Goal: Task Accomplishment & Management: Manage account settings

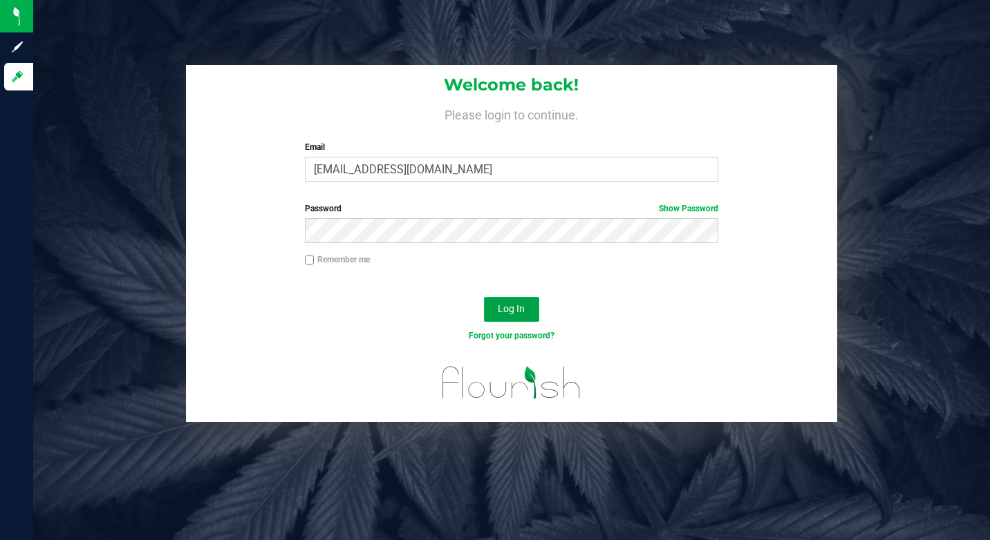
click at [507, 318] on button "Log In" at bounding box center [511, 309] width 55 height 25
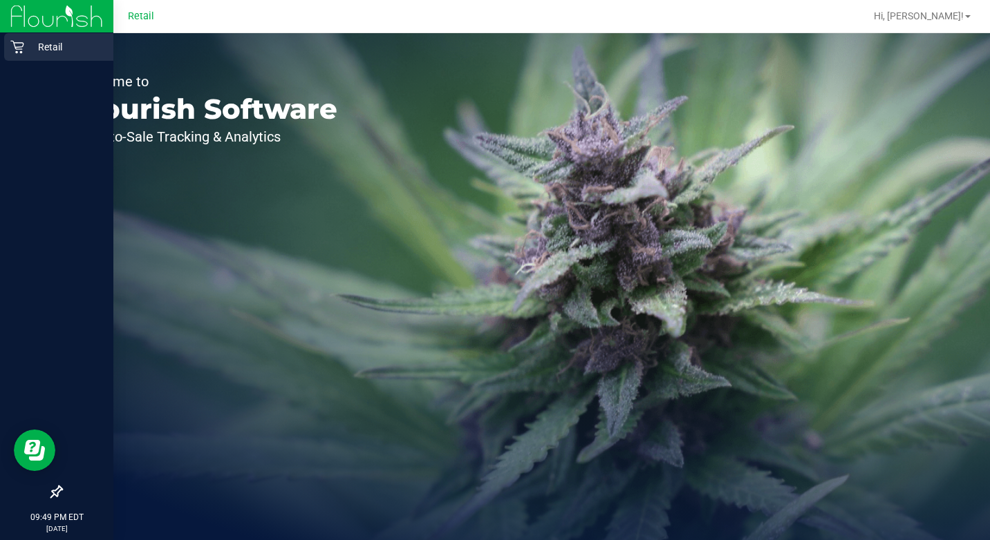
click at [17, 57] on div "Retail" at bounding box center [58, 47] width 109 height 28
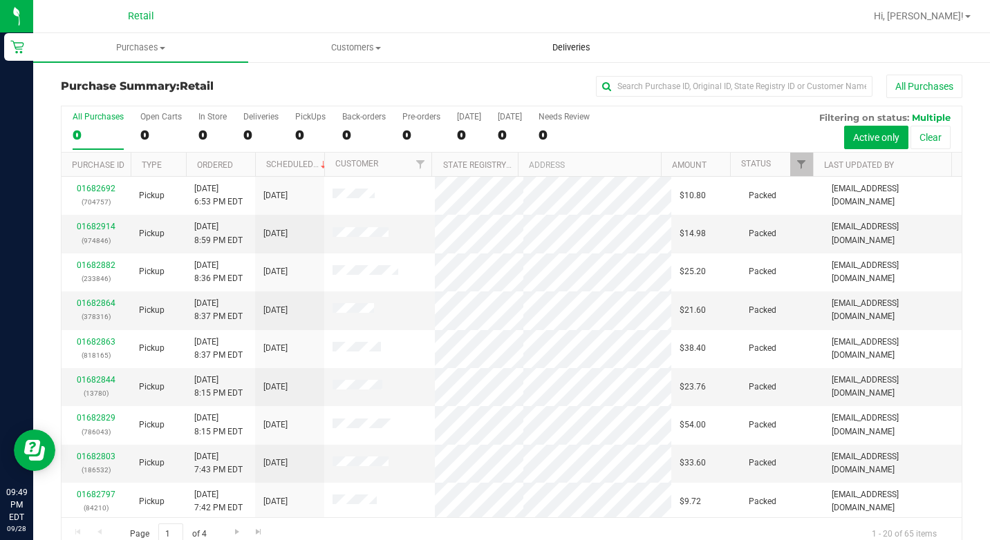
click at [558, 42] on span "Deliveries" at bounding box center [570, 47] width 75 height 12
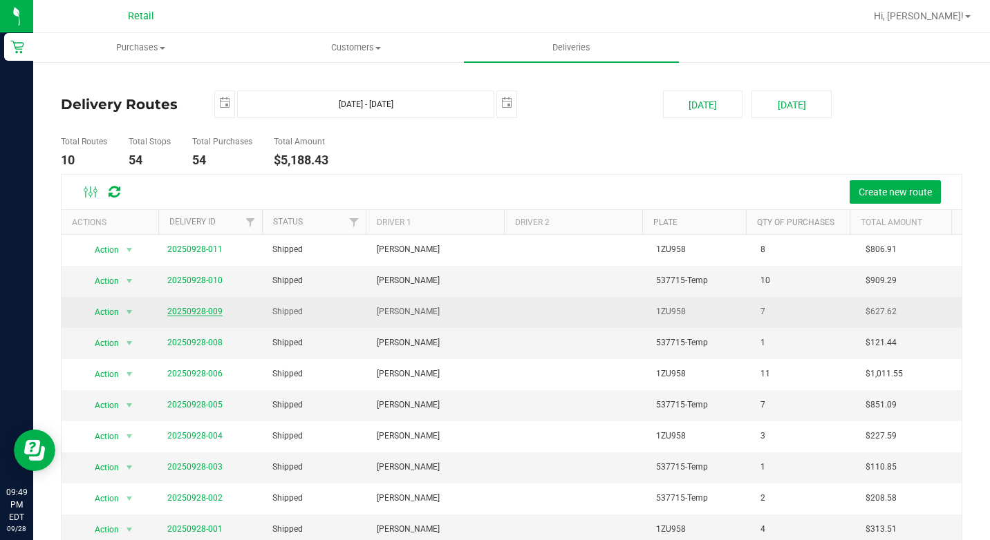
click at [193, 310] on link "20250928-009" at bounding box center [194, 312] width 55 height 10
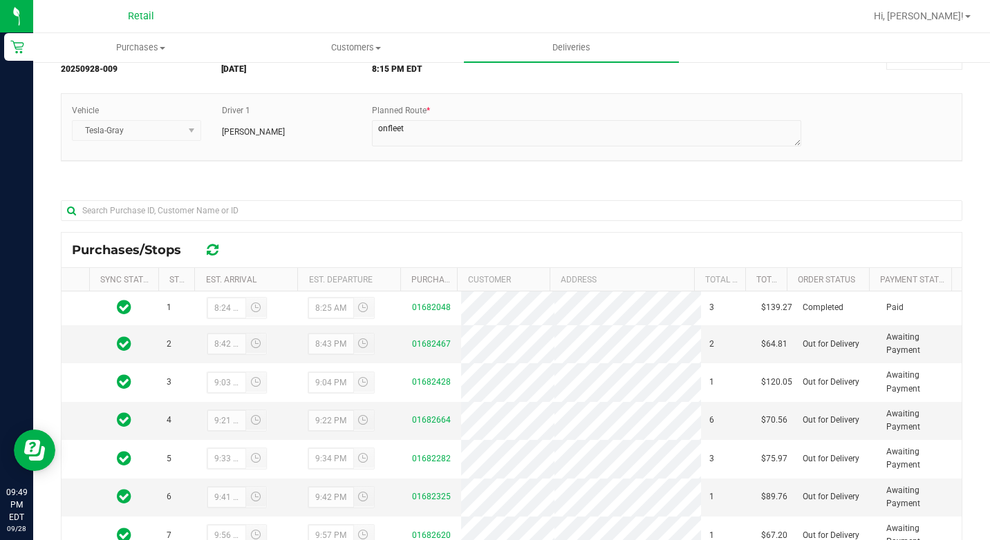
scroll to position [207, 0]
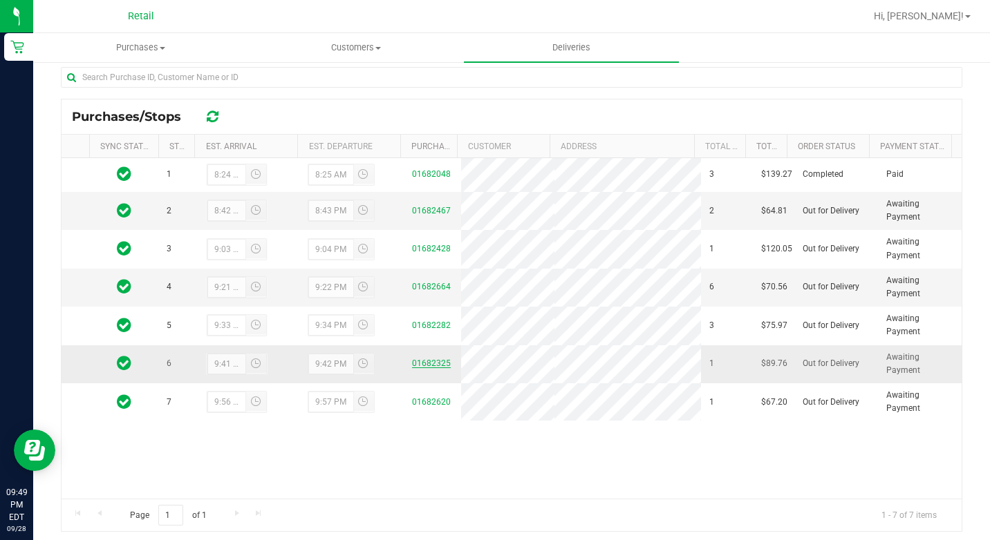
click at [422, 366] on link "01682325" at bounding box center [431, 364] width 39 height 10
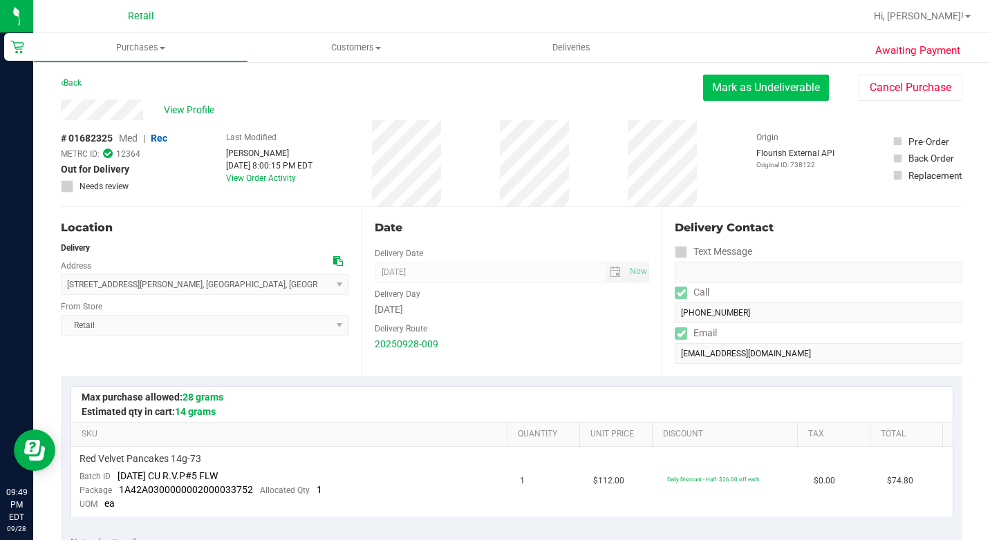
click at [772, 91] on button "Mark as Undeliverable" at bounding box center [766, 88] width 126 height 26
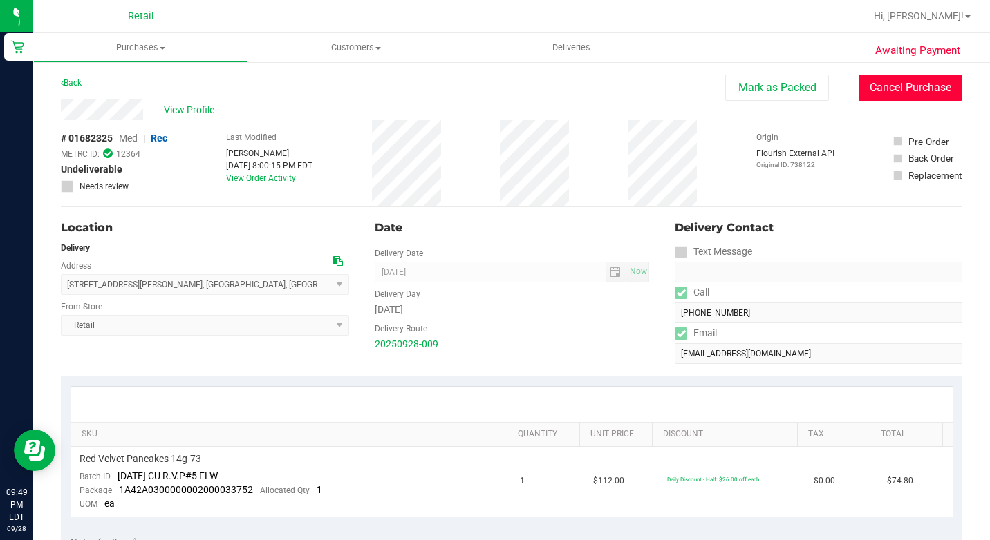
click at [882, 92] on button "Cancel Purchase" at bounding box center [910, 88] width 104 height 26
drag, startPoint x: 151, startPoint y: 292, endPoint x: 393, endPoint y: 7, distance: 373.6
click at [393, 7] on div at bounding box center [555, 16] width 617 height 27
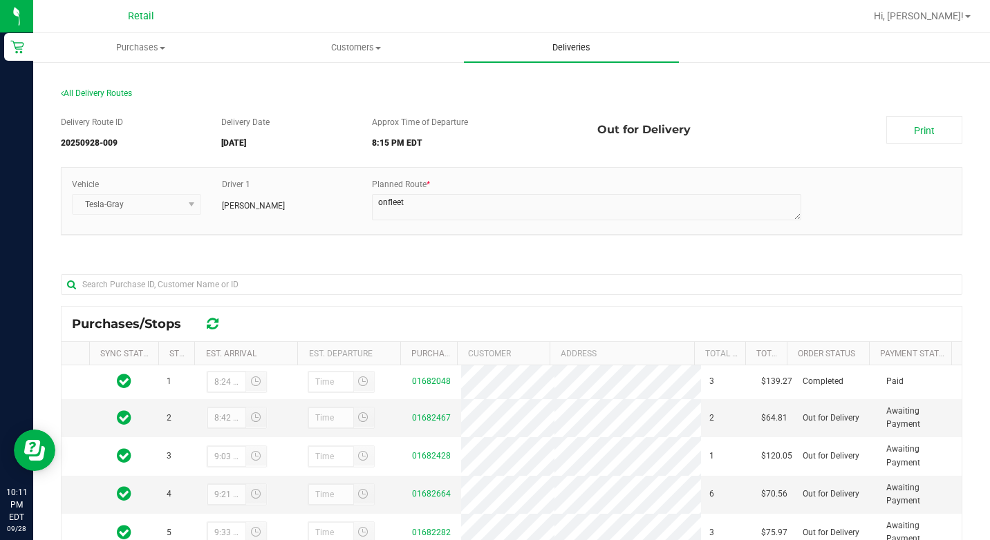
click at [572, 42] on span "Deliveries" at bounding box center [570, 47] width 75 height 12
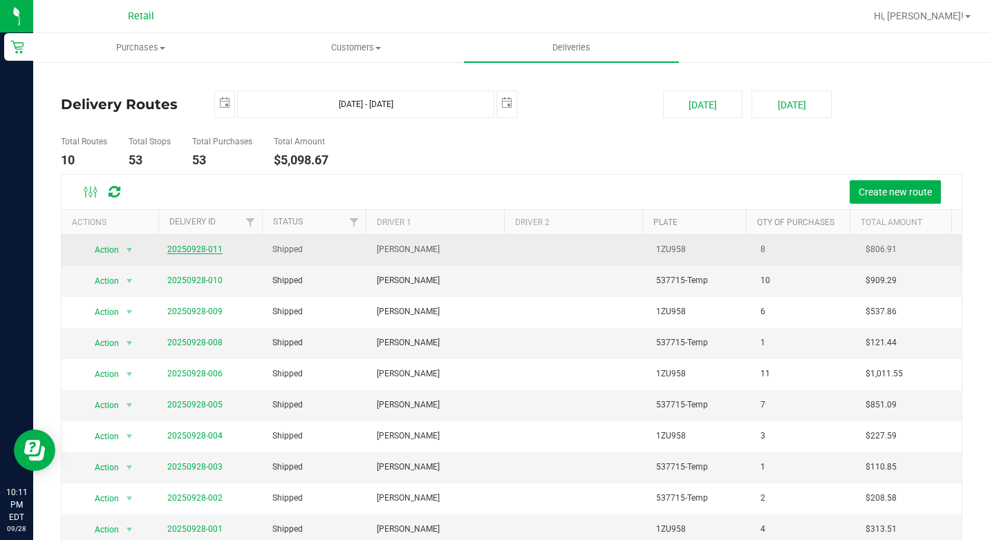
click at [187, 246] on link "20250928-011" at bounding box center [194, 250] width 55 height 10
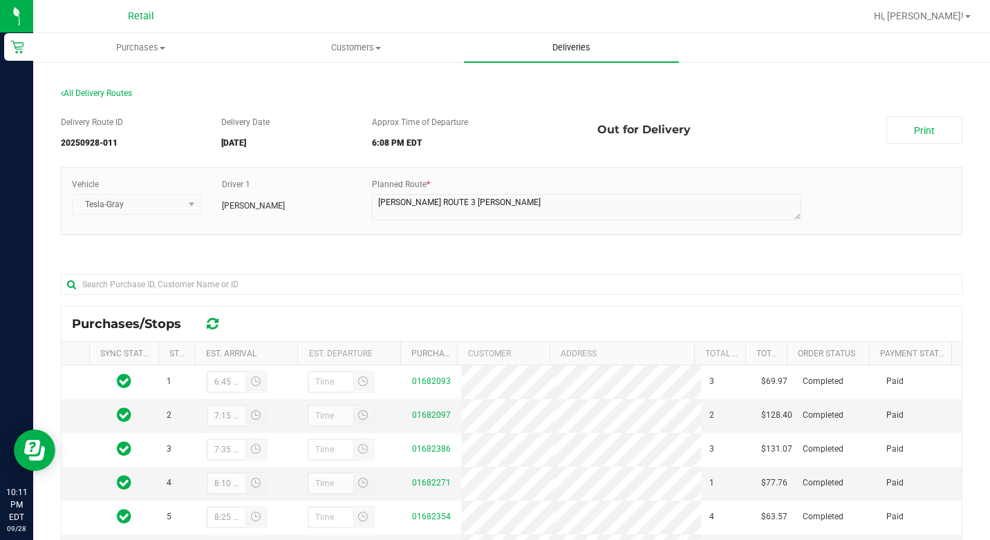
click at [562, 53] on span "Deliveries" at bounding box center [570, 47] width 75 height 12
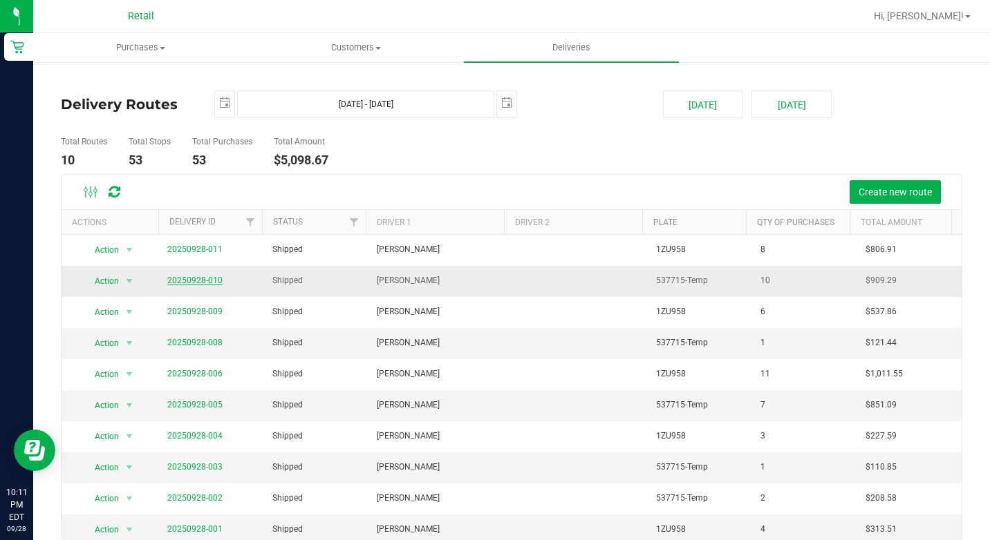
click at [195, 281] on link "20250928-010" at bounding box center [194, 281] width 55 height 10
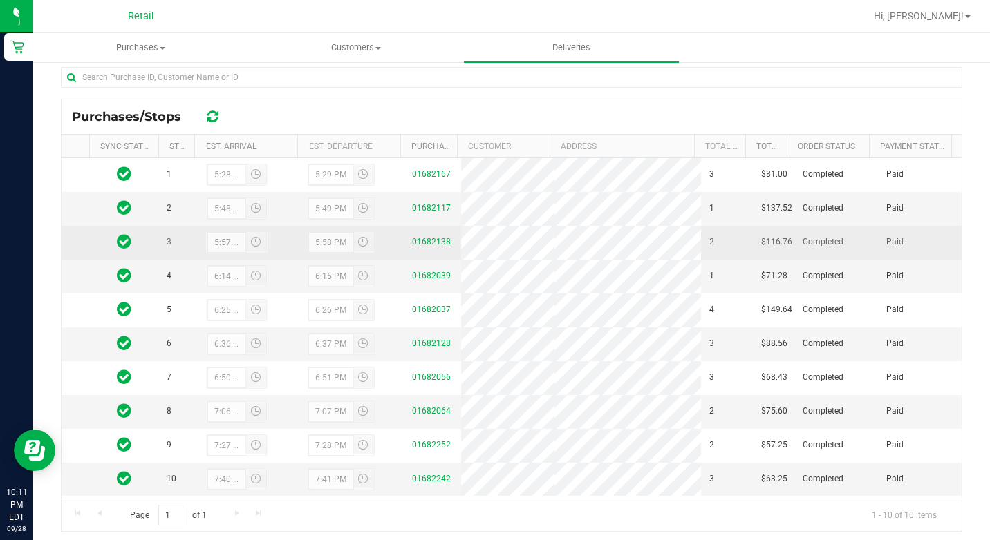
scroll to position [236, 0]
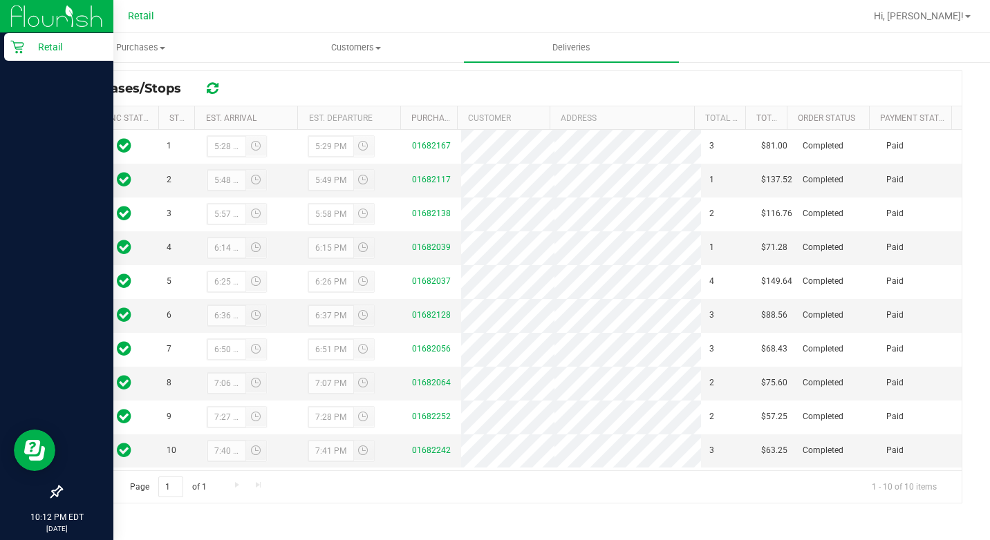
click at [5, 53] on div "Retail" at bounding box center [58, 47] width 109 height 28
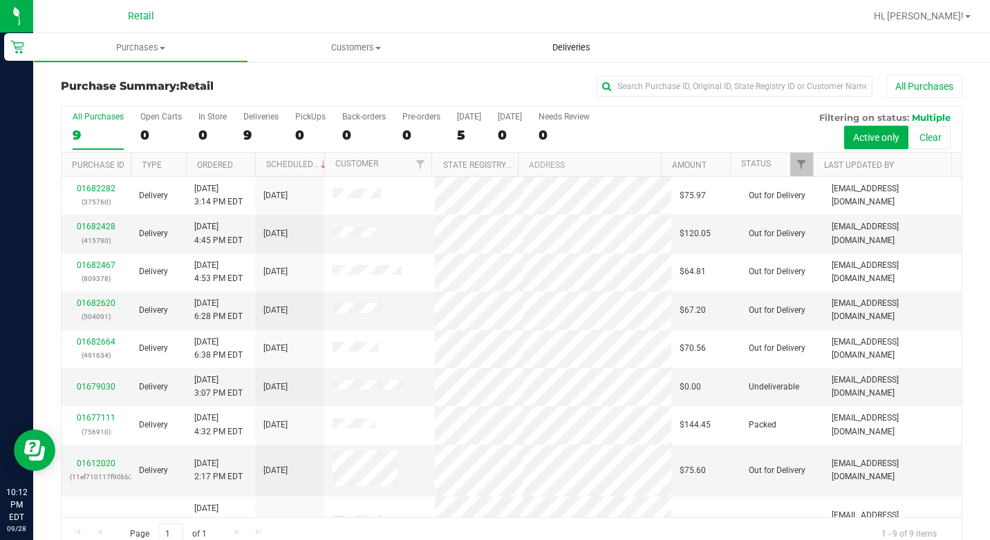
click at [602, 49] on span "Deliveries" at bounding box center [570, 47] width 75 height 12
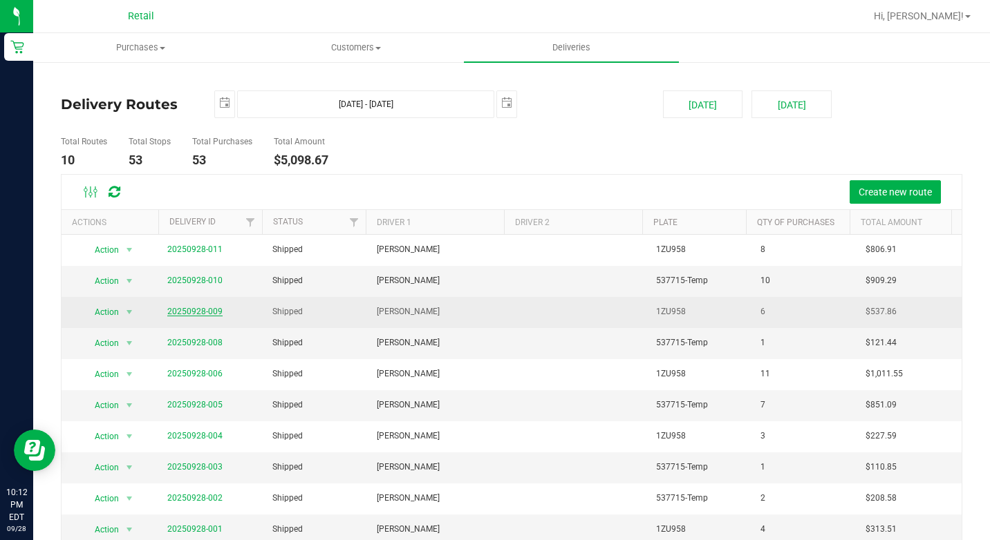
click at [193, 308] on link "20250928-009" at bounding box center [194, 312] width 55 height 10
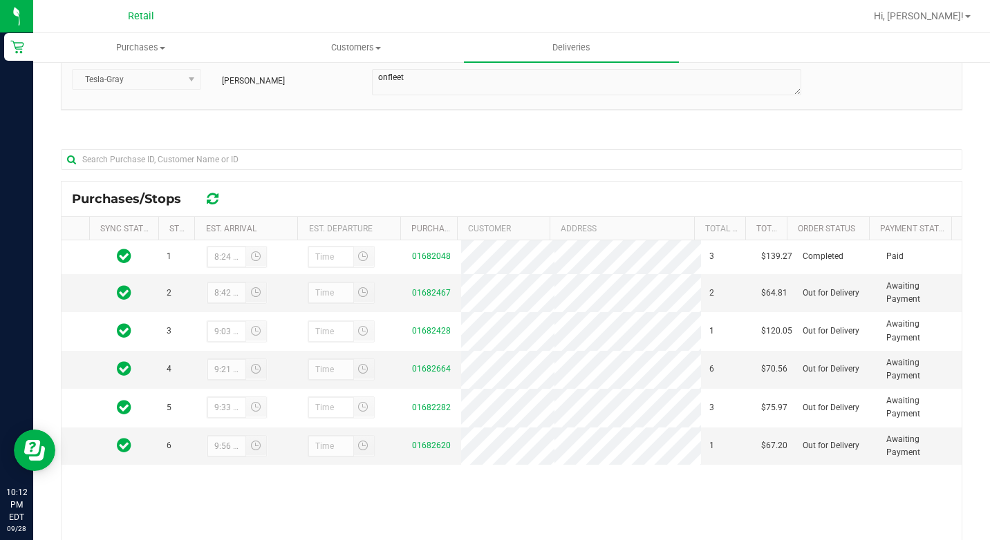
scroll to position [138, 0]
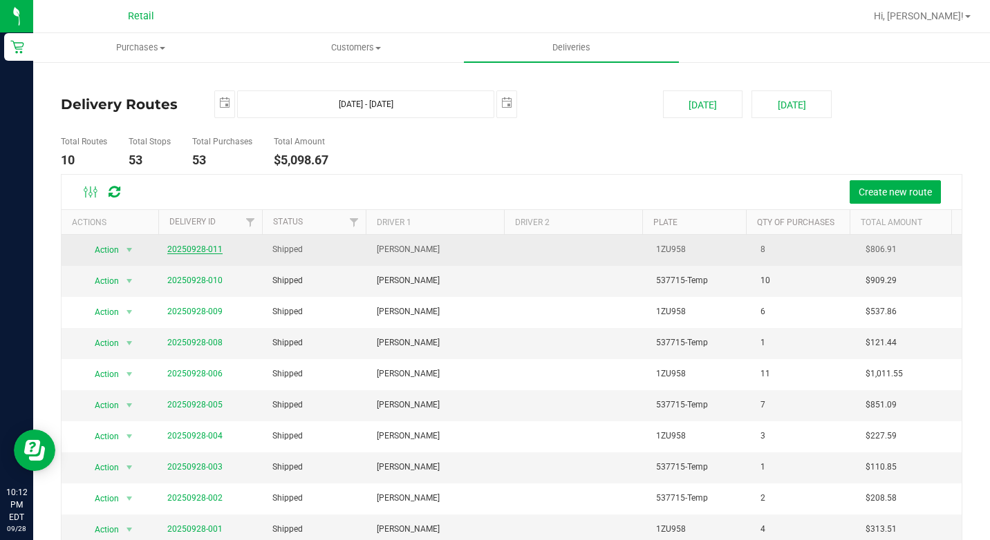
click at [196, 247] on link "20250928-011" at bounding box center [194, 250] width 55 height 10
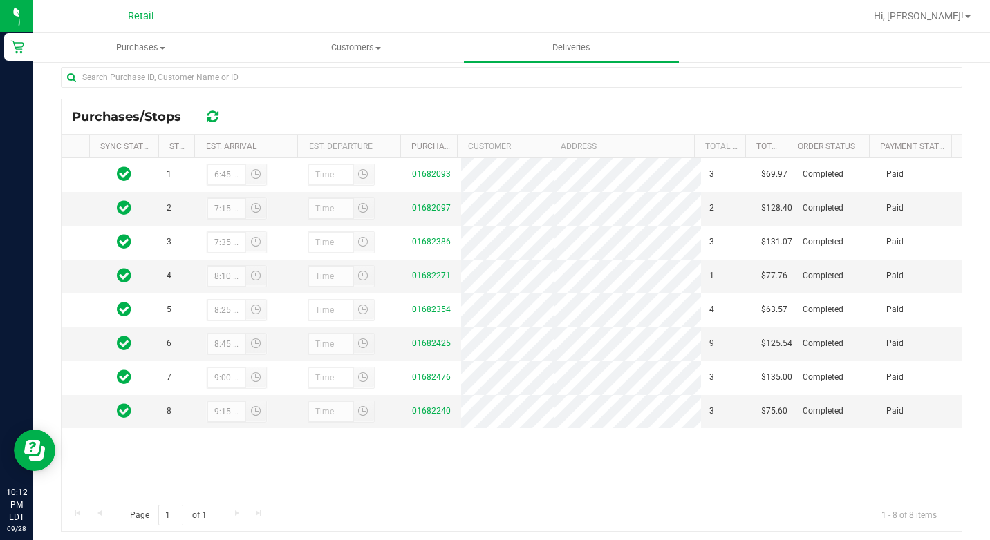
scroll to position [236, 0]
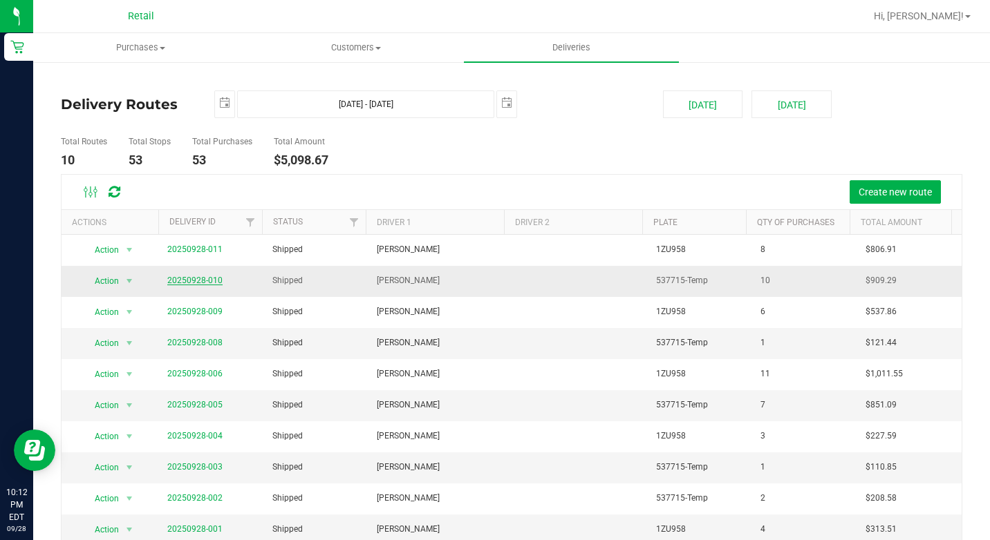
click at [204, 276] on link "20250928-010" at bounding box center [194, 281] width 55 height 10
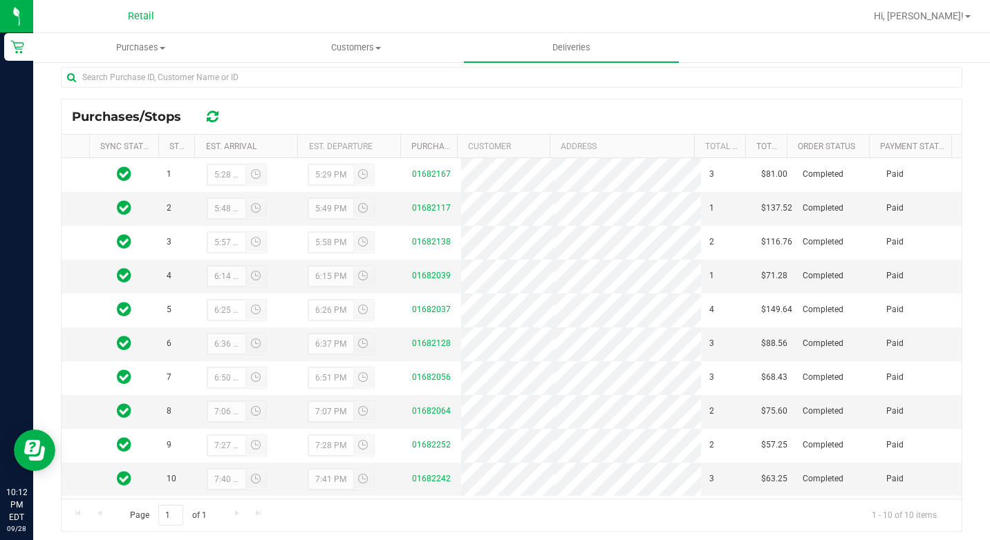
scroll to position [41, 0]
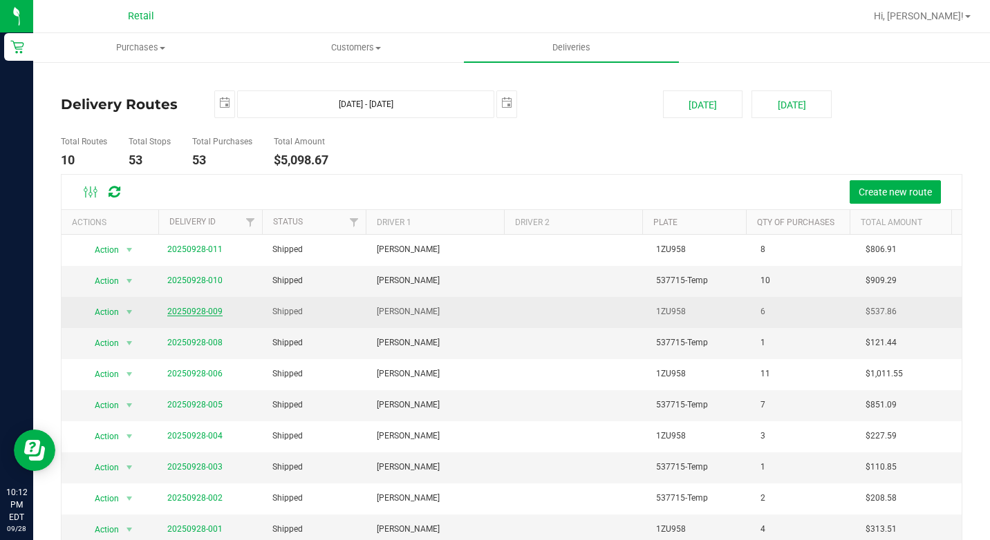
click at [199, 314] on link "20250928-009" at bounding box center [194, 312] width 55 height 10
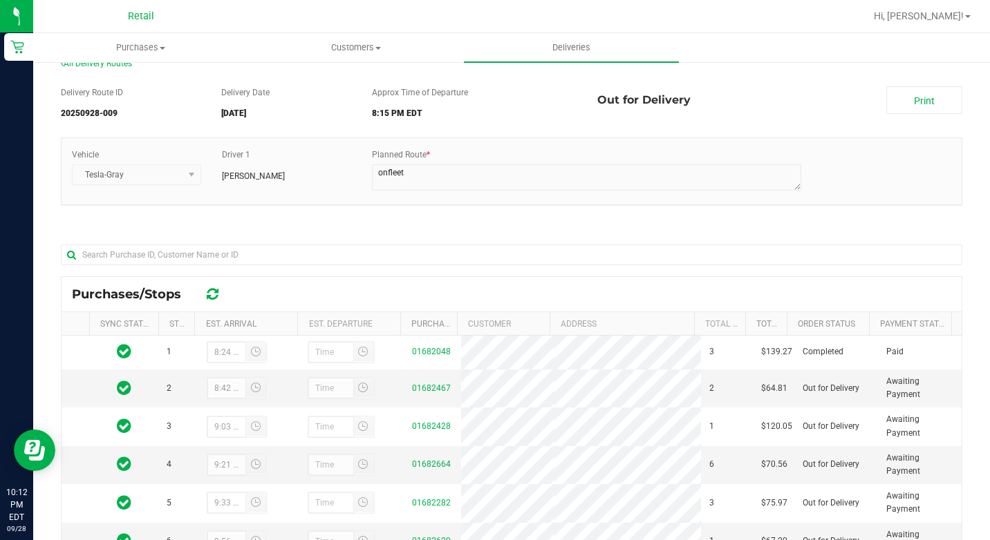
scroll to position [28, 0]
click at [574, 46] on span "Deliveries" at bounding box center [570, 47] width 75 height 12
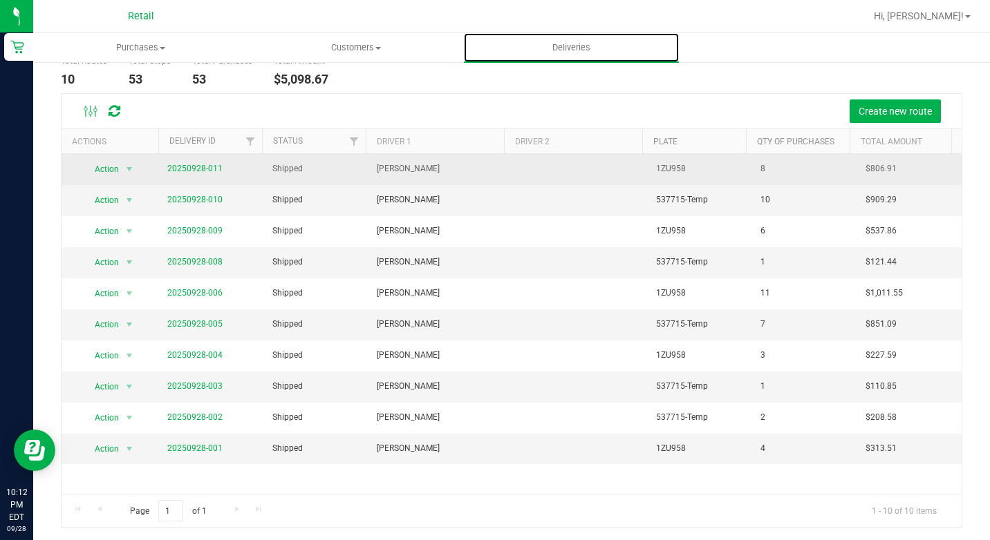
scroll to position [82, 0]
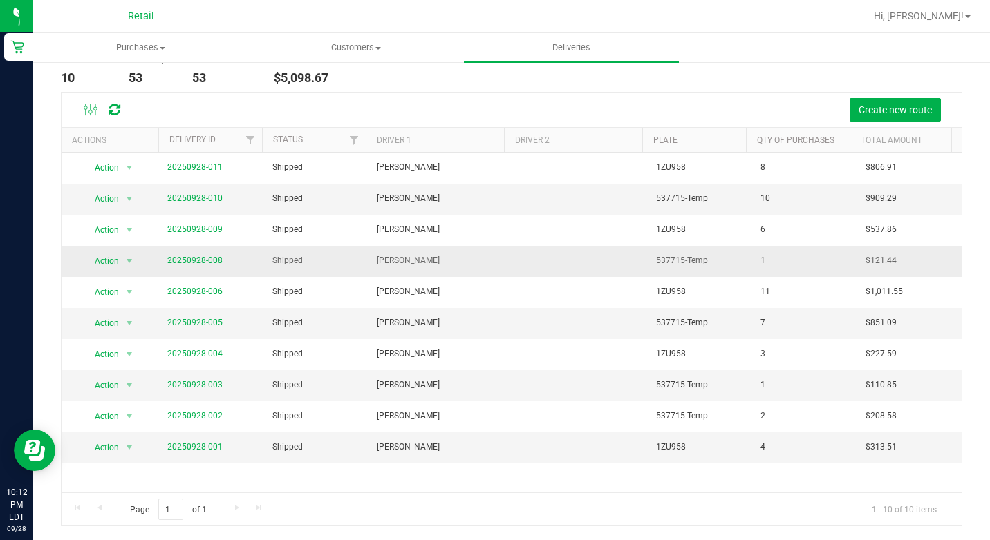
click at [158, 258] on tr "Action Action View Delivery 20250928-008 Shipped Freddy Espinal 537715-Temp 1 $…" at bounding box center [512, 261] width 900 height 31
click at [191, 261] on link "20250928-008" at bounding box center [194, 261] width 55 height 10
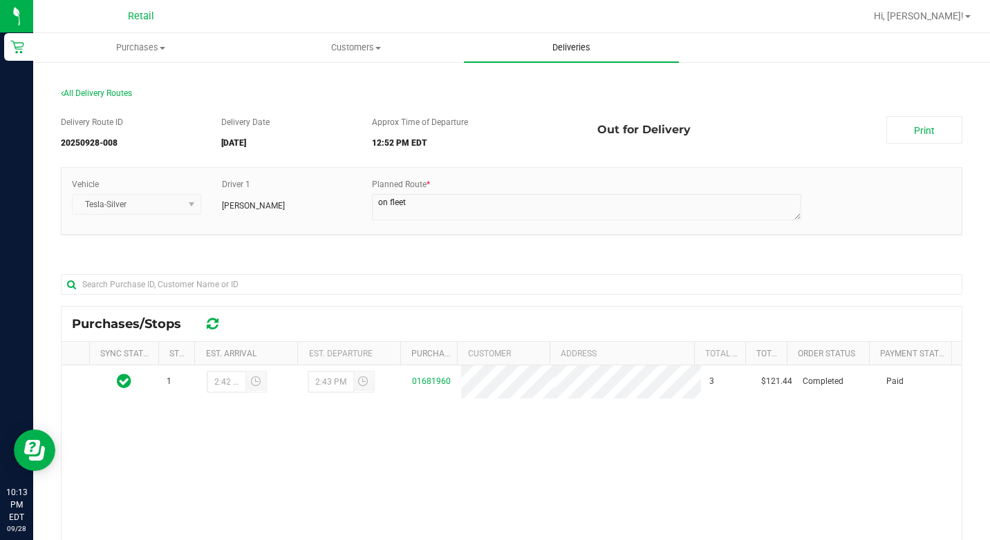
click at [556, 51] on span "Deliveries" at bounding box center [570, 47] width 75 height 12
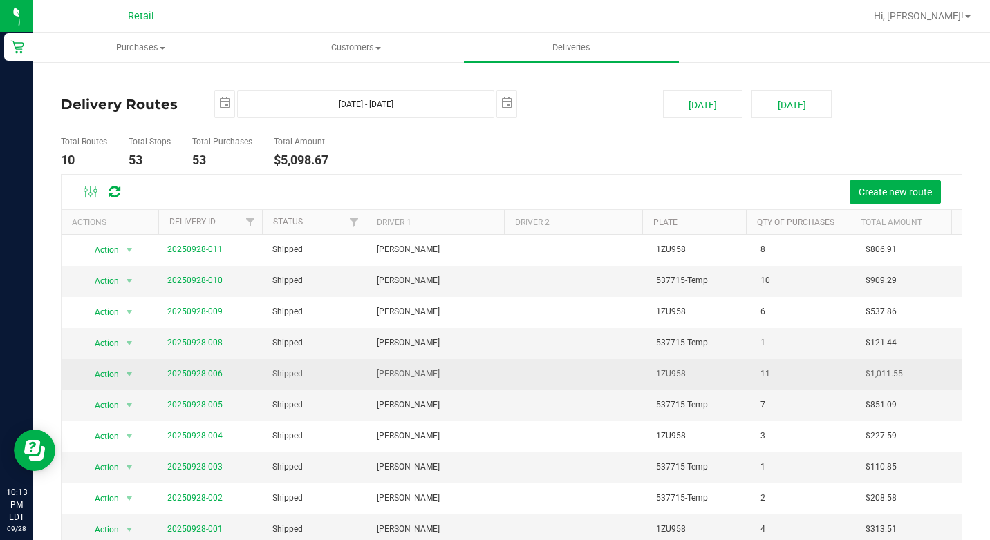
click at [189, 370] on link "20250928-006" at bounding box center [194, 374] width 55 height 10
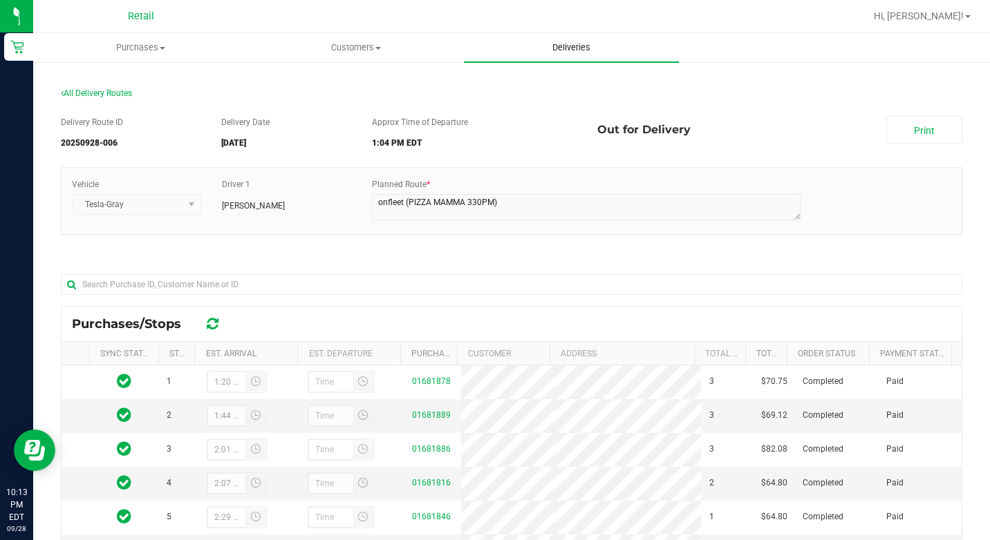
click at [576, 35] on uib-tab-heading "Deliveries" at bounding box center [571, 47] width 215 height 29
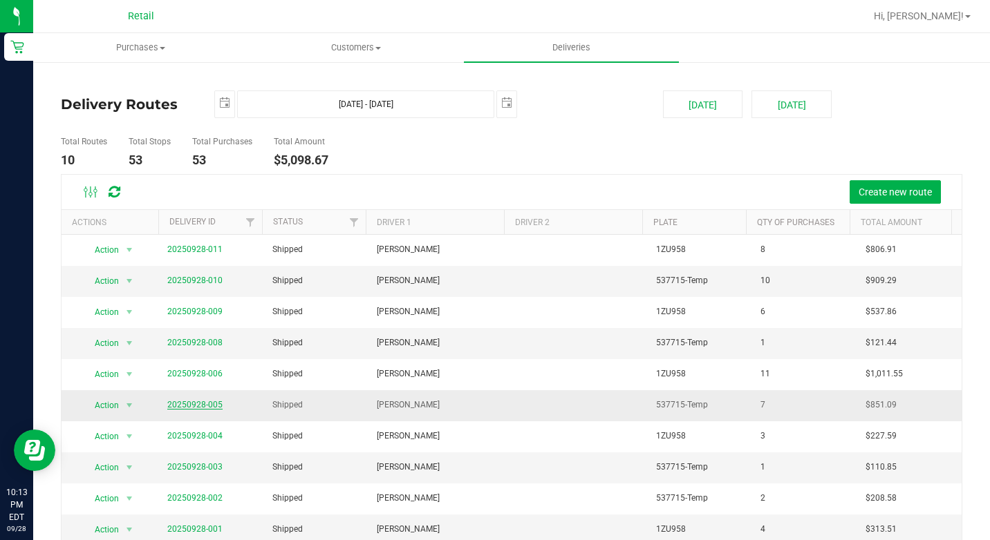
click at [189, 404] on link "20250928-005" at bounding box center [194, 405] width 55 height 10
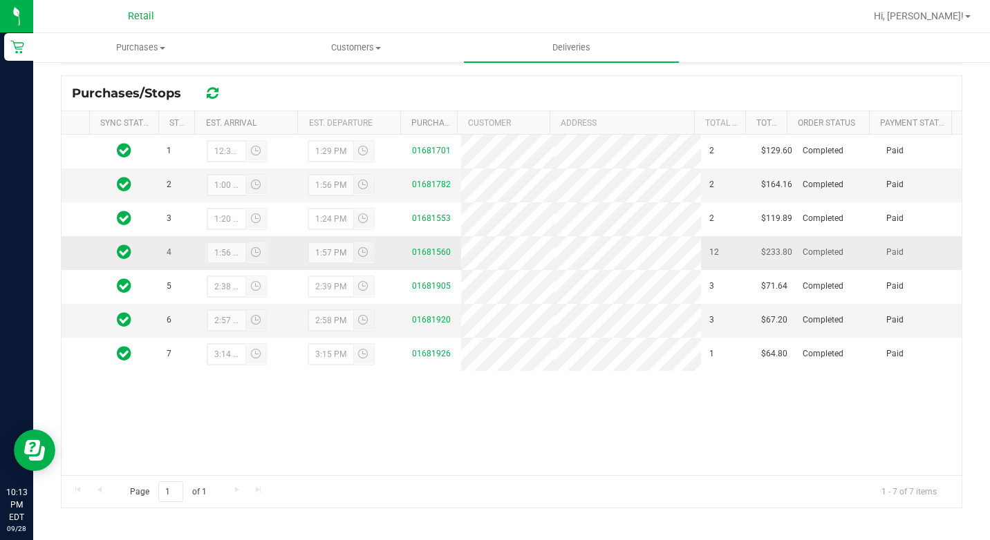
scroll to position [236, 0]
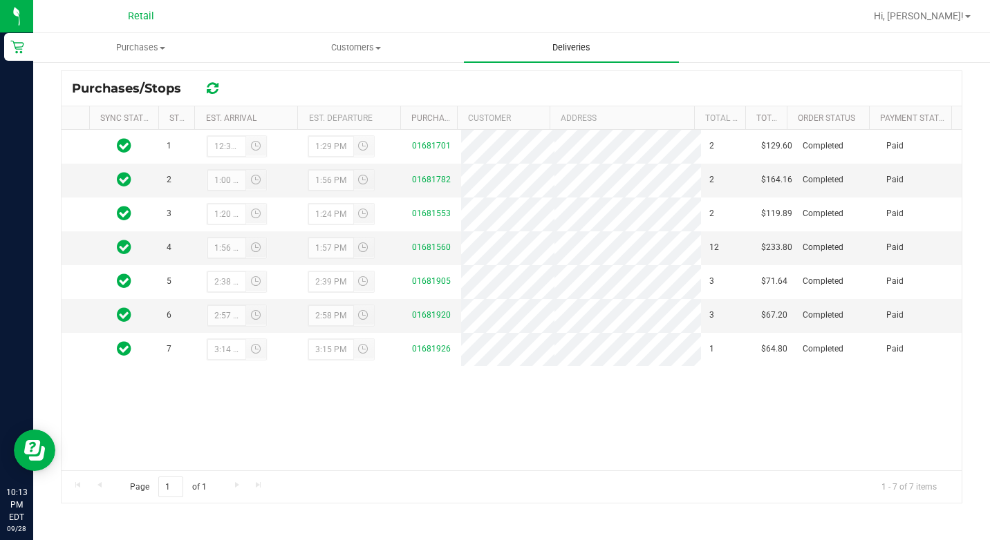
click at [580, 50] on span "Deliveries" at bounding box center [570, 47] width 75 height 12
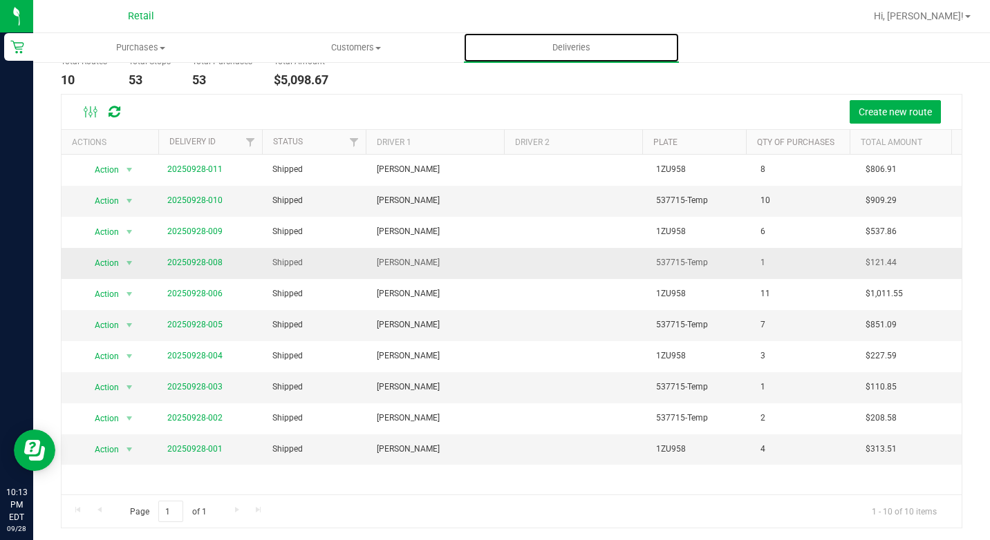
scroll to position [82, 0]
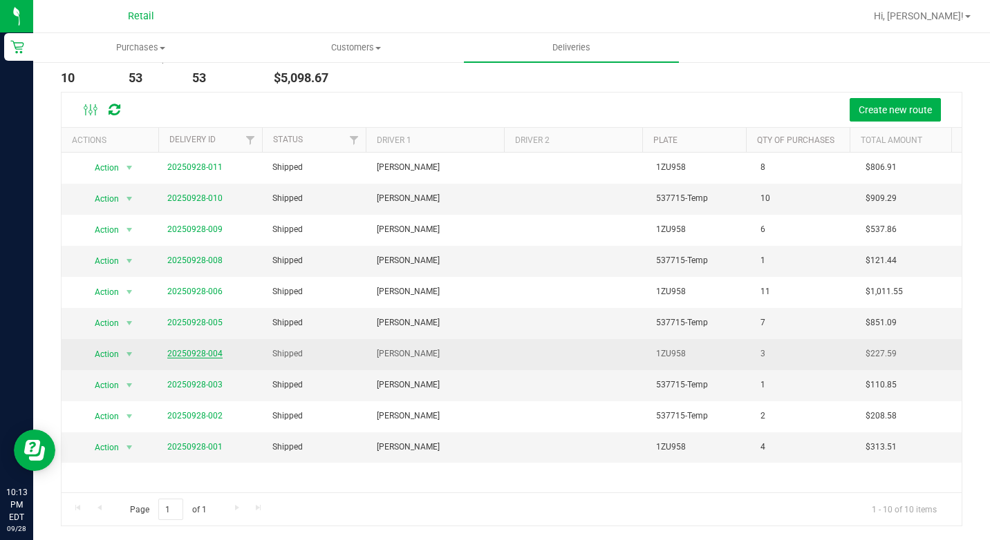
click at [198, 350] on link "20250928-004" at bounding box center [194, 354] width 55 height 10
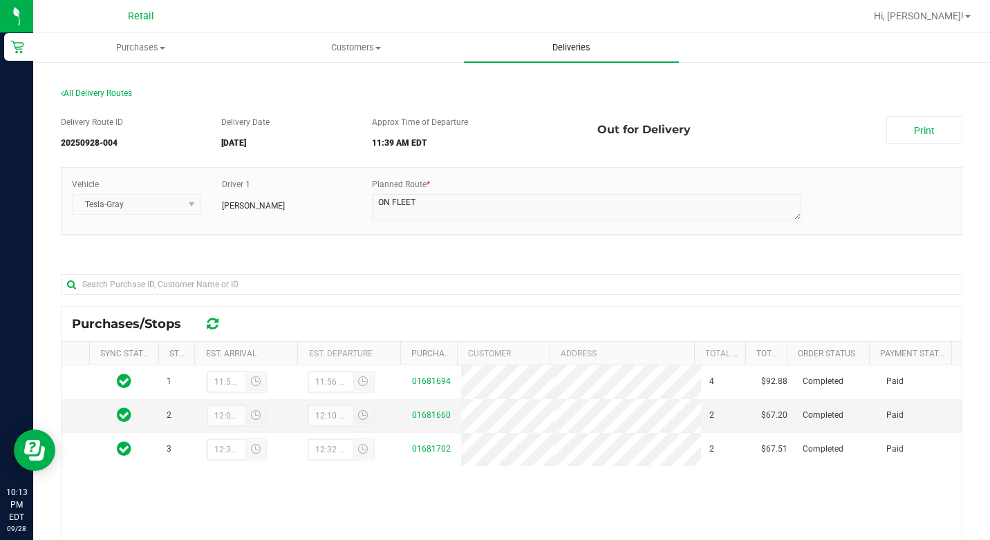
click at [572, 54] on uib-tab-heading "Deliveries" at bounding box center [571, 47] width 215 height 29
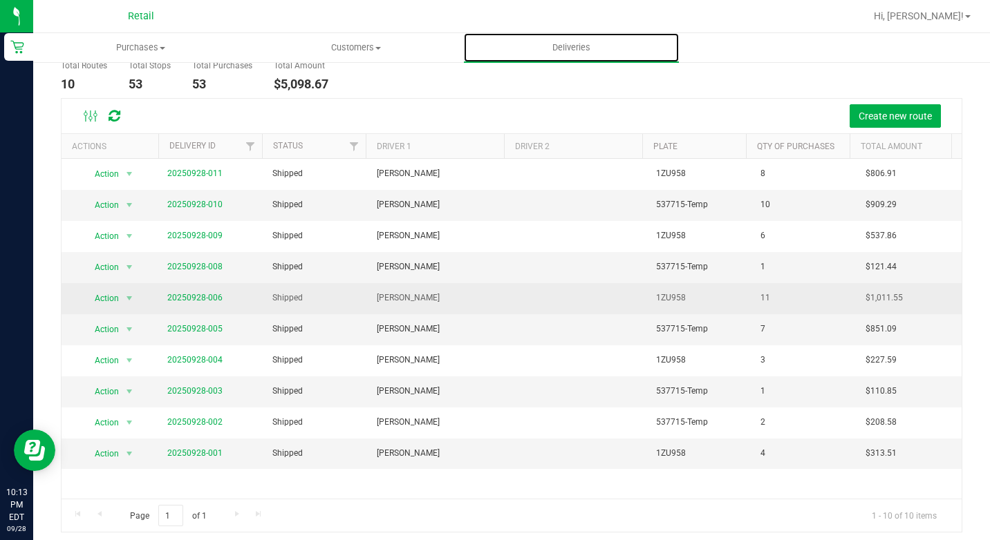
scroll to position [82, 0]
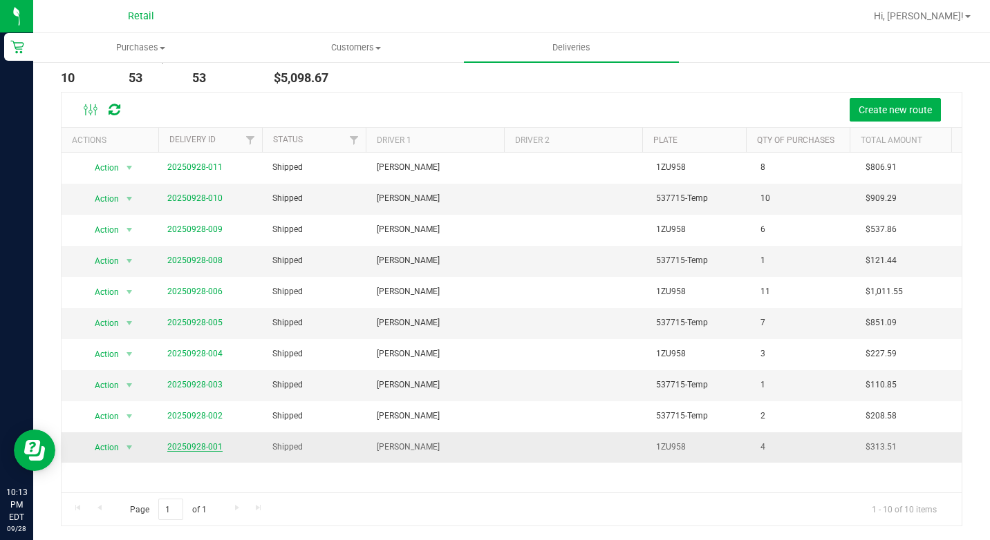
click at [170, 448] on link "20250928-001" at bounding box center [194, 447] width 55 height 10
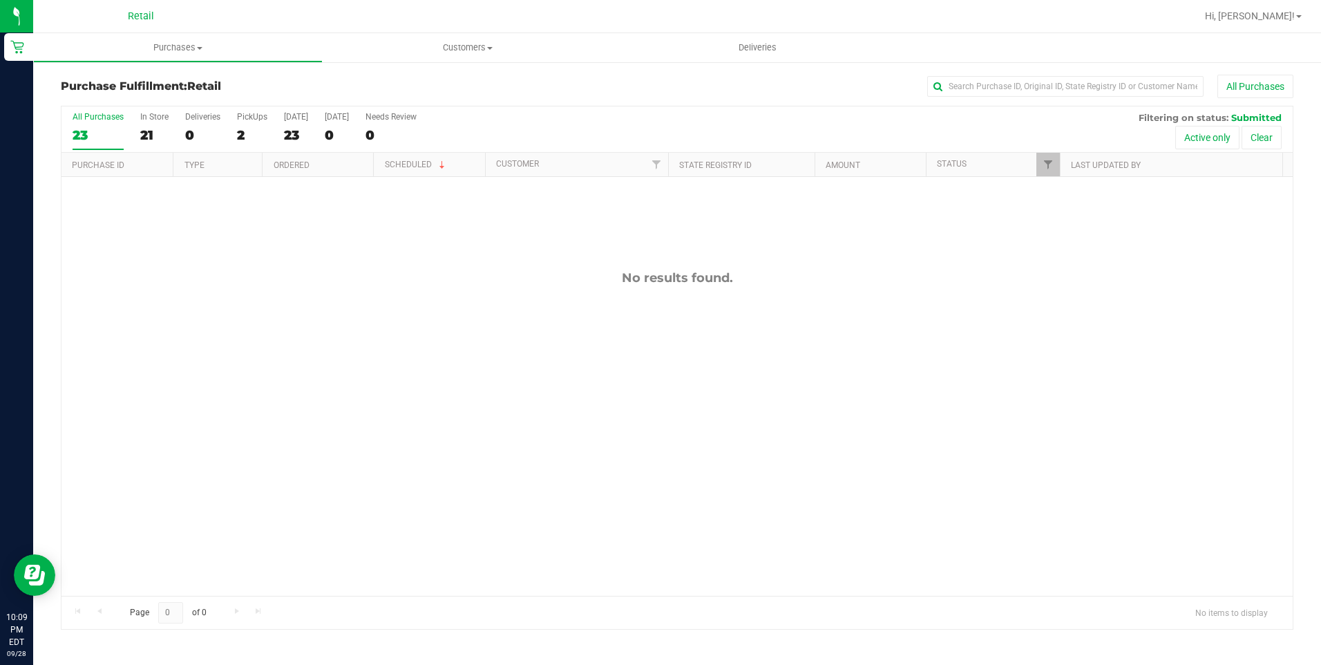
click at [80, 143] on label "All Purchases 23" at bounding box center [98, 131] width 51 height 38
click at [0, 0] on input "All Purchases 23" at bounding box center [0, 0] width 0 height 0
click at [111, 130] on div "0" at bounding box center [98, 135] width 51 height 16
click at [0, 0] on input "All Purchases 0" at bounding box center [0, 0] width 0 height 0
click at [182, 126] on div "All Purchases 0 In Store 0 Deliveries 0 PickUps 0 Today 0 Tomorrow 0 Needs Revi…" at bounding box center [677, 129] width 1231 height 46
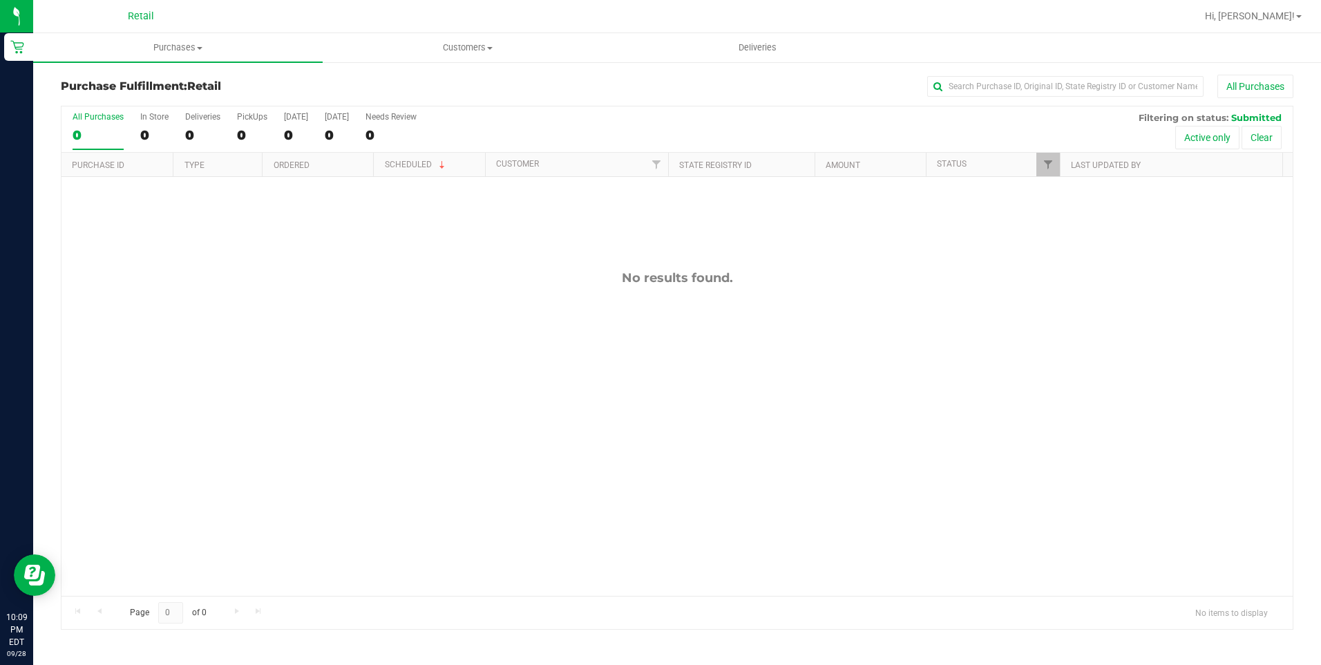
click at [182, 126] on div "All Purchases 0 In Store 0 Deliveries 0 PickUps 0 Today 0 Tomorrow 0 Needs Revi…" at bounding box center [677, 129] width 1231 height 46
drag, startPoint x: 182, startPoint y: 126, endPoint x: 190, endPoint y: 126, distance: 8.3
click at [190, 127] on div "0" at bounding box center [202, 135] width 35 height 16
click at [0, 0] on input "Deliveries 0" at bounding box center [0, 0] width 0 height 0
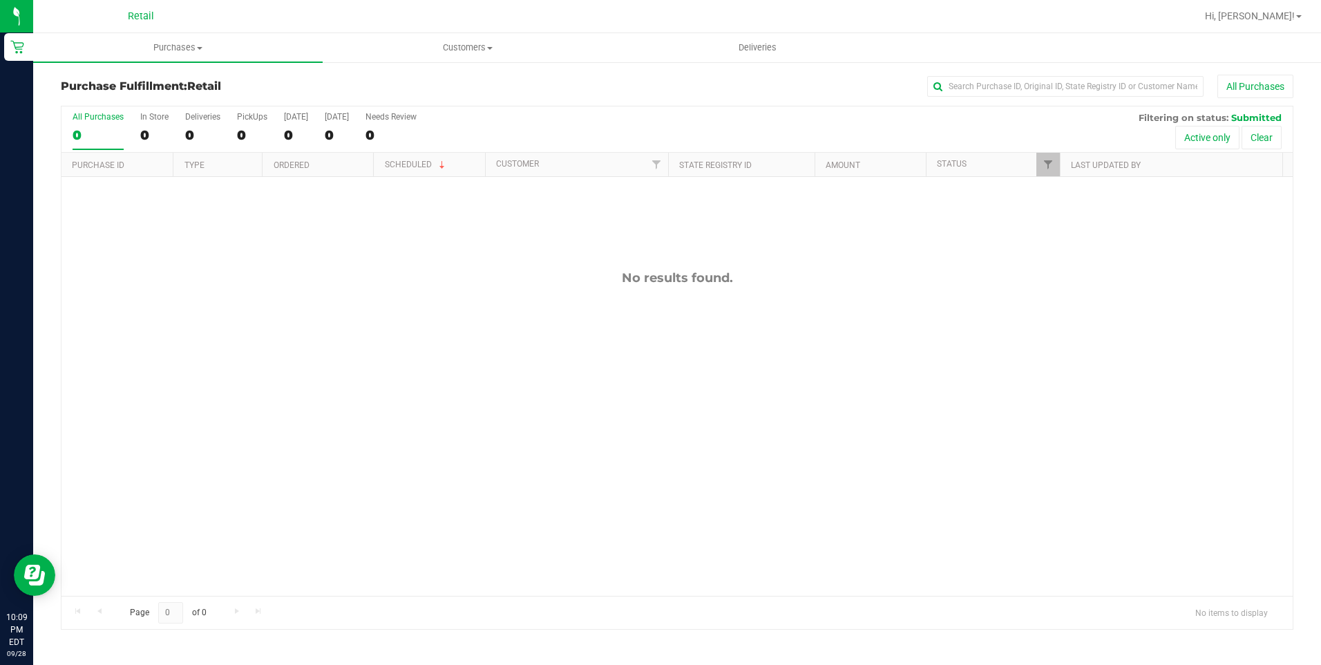
click at [193, 131] on div "0" at bounding box center [202, 135] width 35 height 16
click at [0, 0] on input "Deliveries 0" at bounding box center [0, 0] width 0 height 0
click at [86, 115] on div "All Purchases" at bounding box center [98, 117] width 51 height 10
click at [0, 0] on input "All Purchases 0" at bounding box center [0, 0] width 0 height 0
click at [86, 115] on div "All Purchases" at bounding box center [98, 117] width 51 height 10
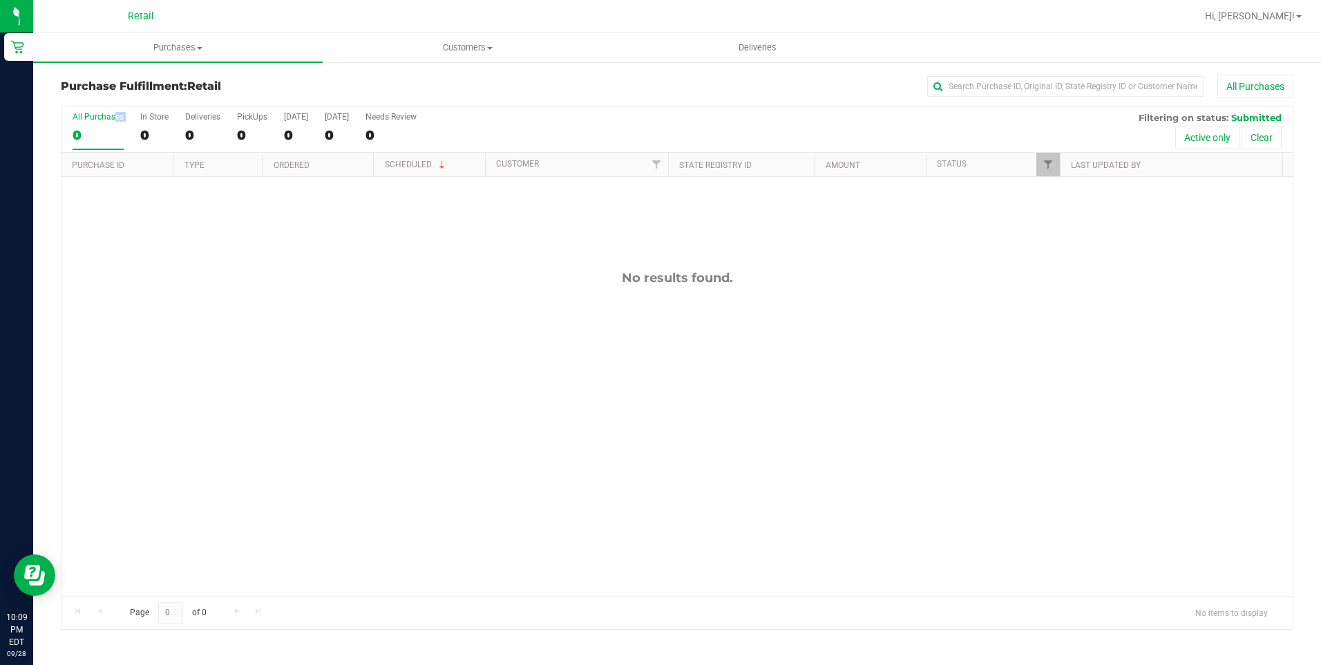
click at [0, 0] on input "All Purchases 0" at bounding box center [0, 0] width 0 height 0
click at [86, 115] on div "All Purchases" at bounding box center [98, 117] width 51 height 10
click at [0, 0] on input "All Purchases 0" at bounding box center [0, 0] width 0 height 0
click at [86, 115] on div "All Purchases" at bounding box center [98, 117] width 51 height 10
click at [0, 0] on input "All Purchases 0" at bounding box center [0, 0] width 0 height 0
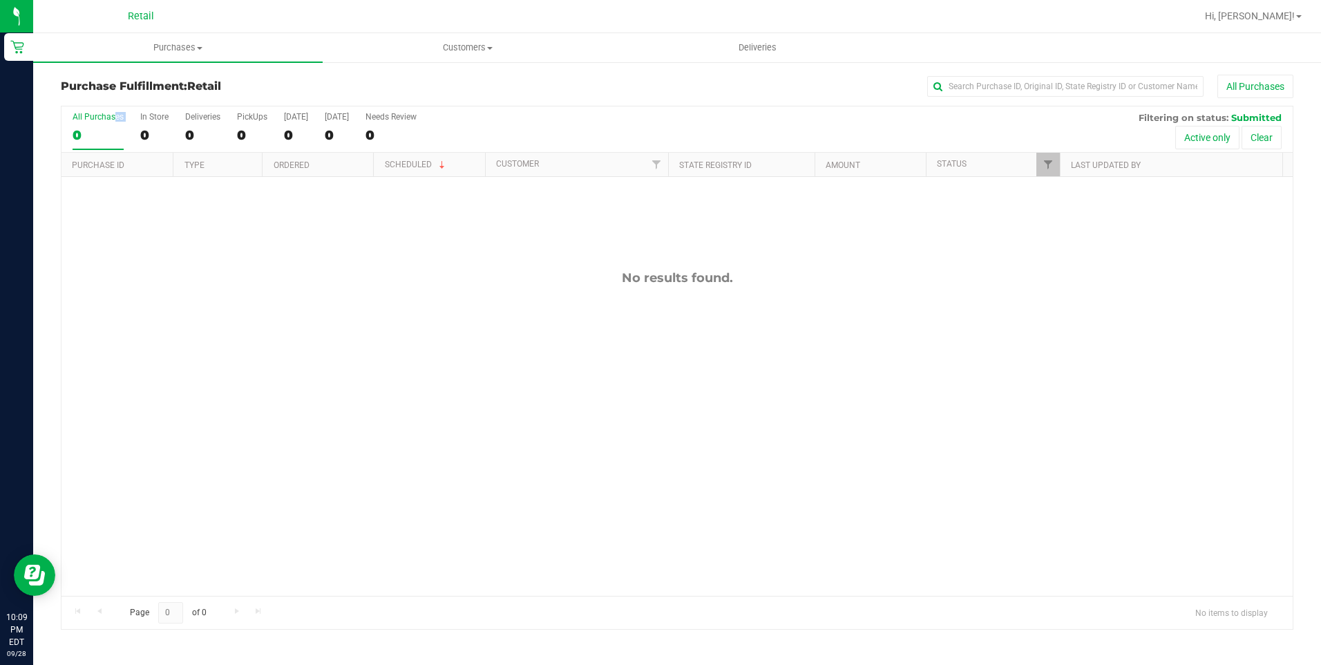
click at [86, 115] on div "All Purchases" at bounding box center [98, 117] width 51 height 10
click at [0, 0] on input "All Purchases 0" at bounding box center [0, 0] width 0 height 0
click at [189, 135] on div "0" at bounding box center [202, 135] width 35 height 16
click at [0, 0] on input "Deliveries 0" at bounding box center [0, 0] width 0 height 0
click at [469, 45] on span "Customers" at bounding box center [467, 47] width 288 height 12
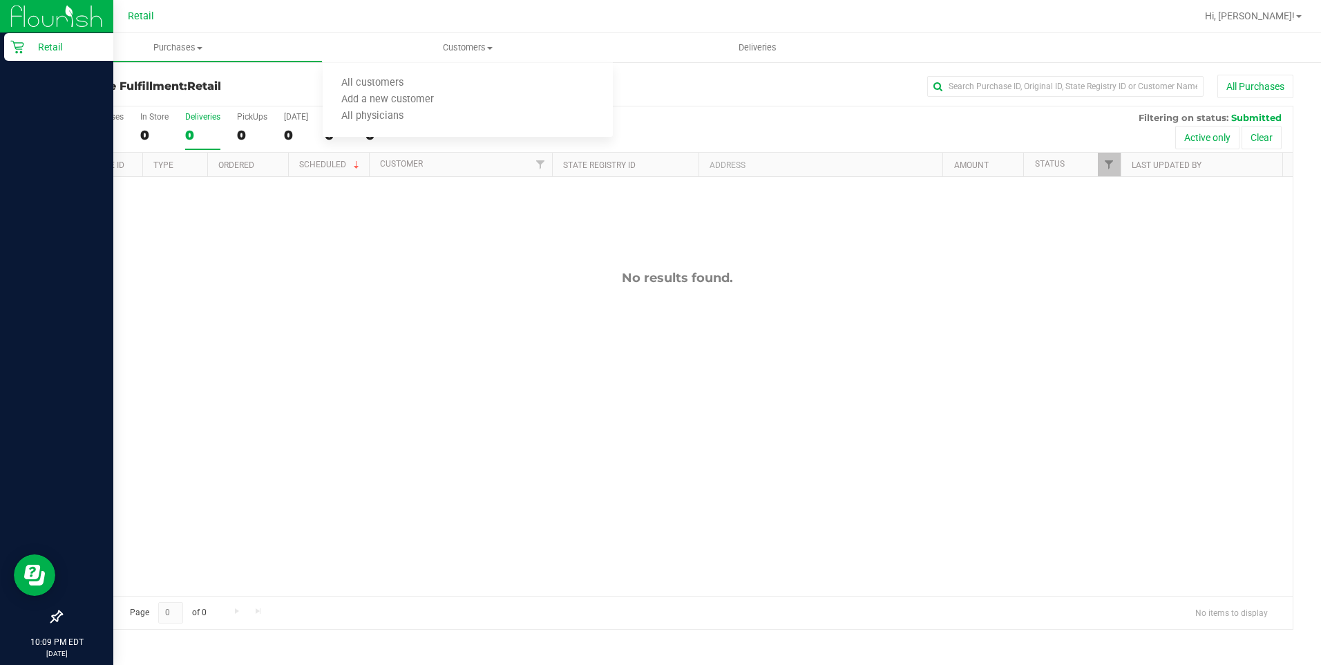
click at [15, 48] on icon at bounding box center [17, 47] width 14 height 14
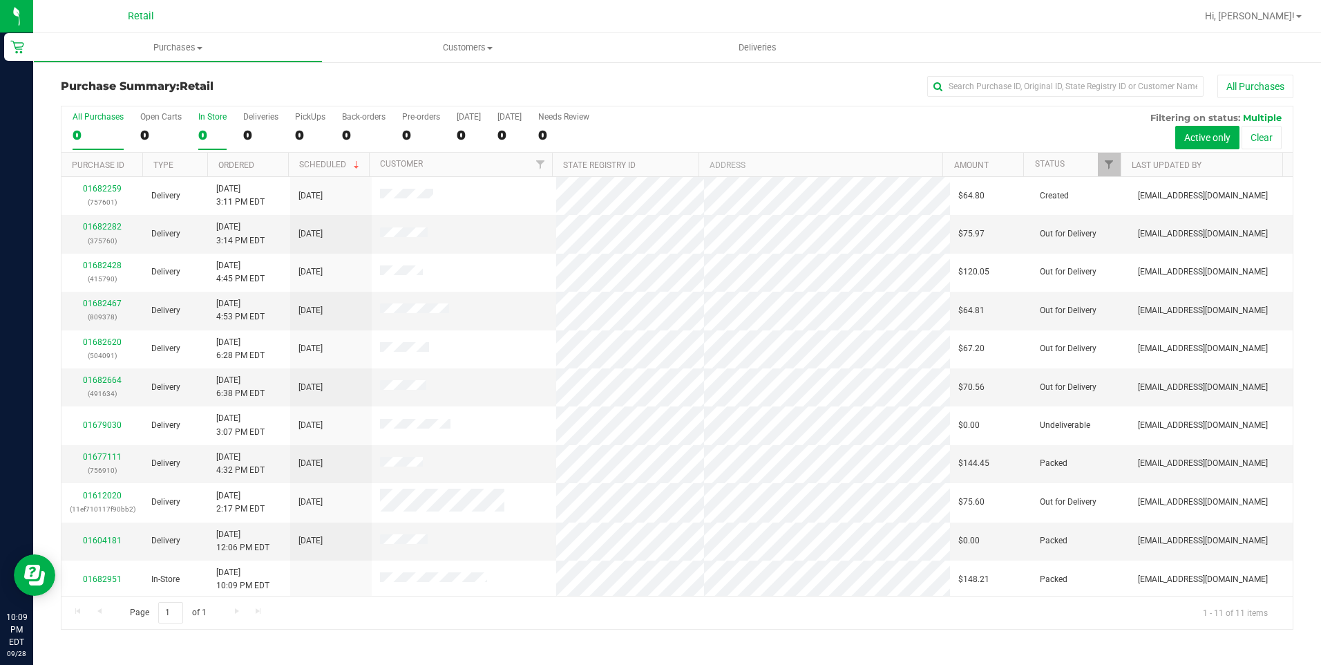
click at [209, 133] on div "0" at bounding box center [212, 135] width 28 height 16
click at [0, 0] on input "In Store 0" at bounding box center [0, 0] width 0 height 0
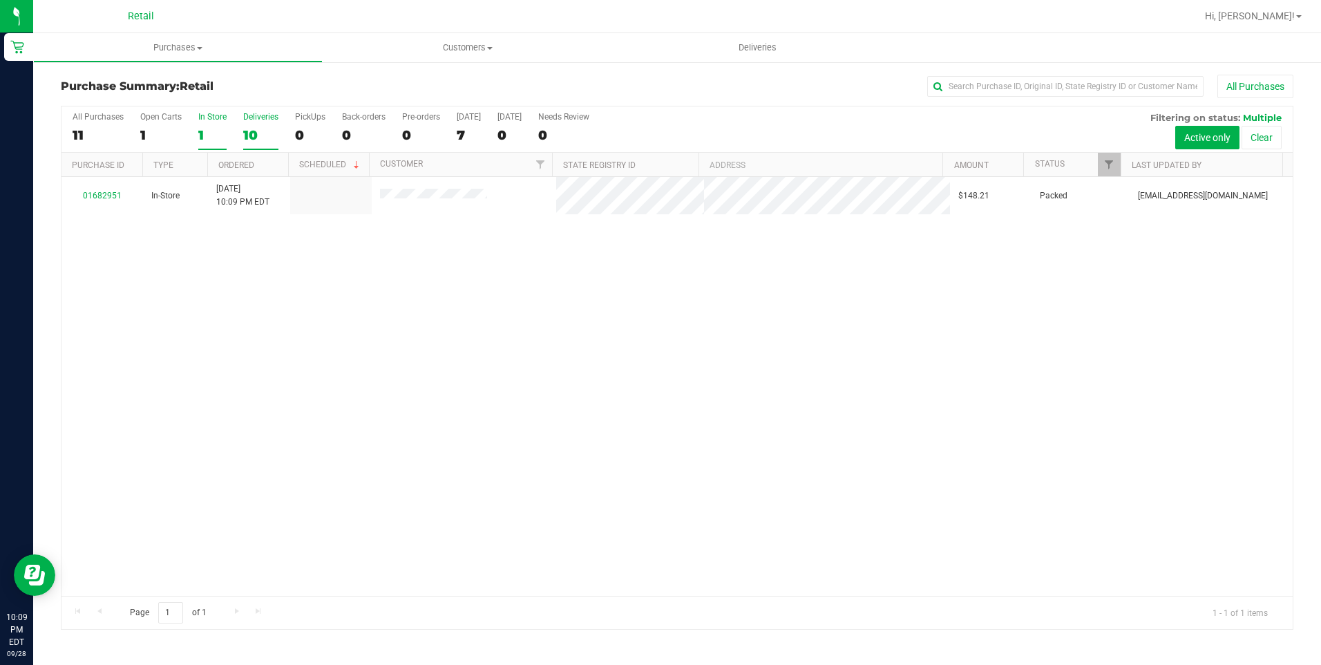
click at [258, 130] on div "10" at bounding box center [260, 135] width 35 height 16
click at [0, 0] on input "Deliveries 10" at bounding box center [0, 0] width 0 height 0
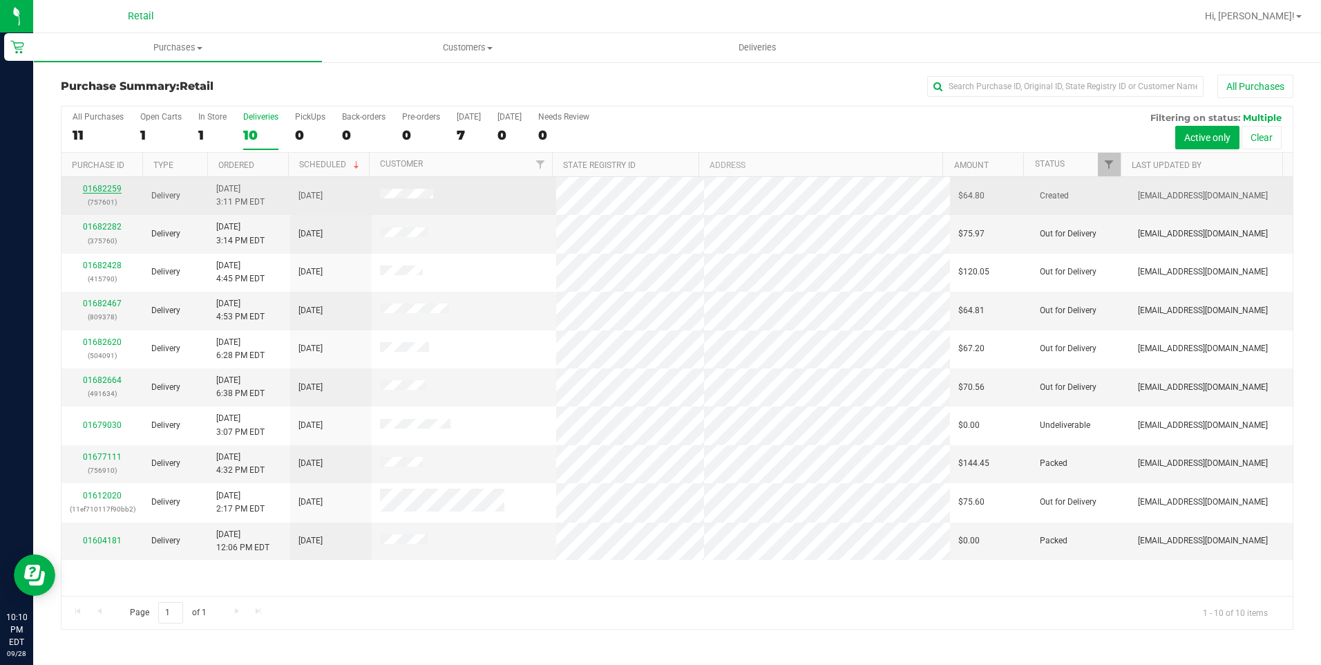
click at [113, 188] on link "01682259" at bounding box center [102, 189] width 39 height 10
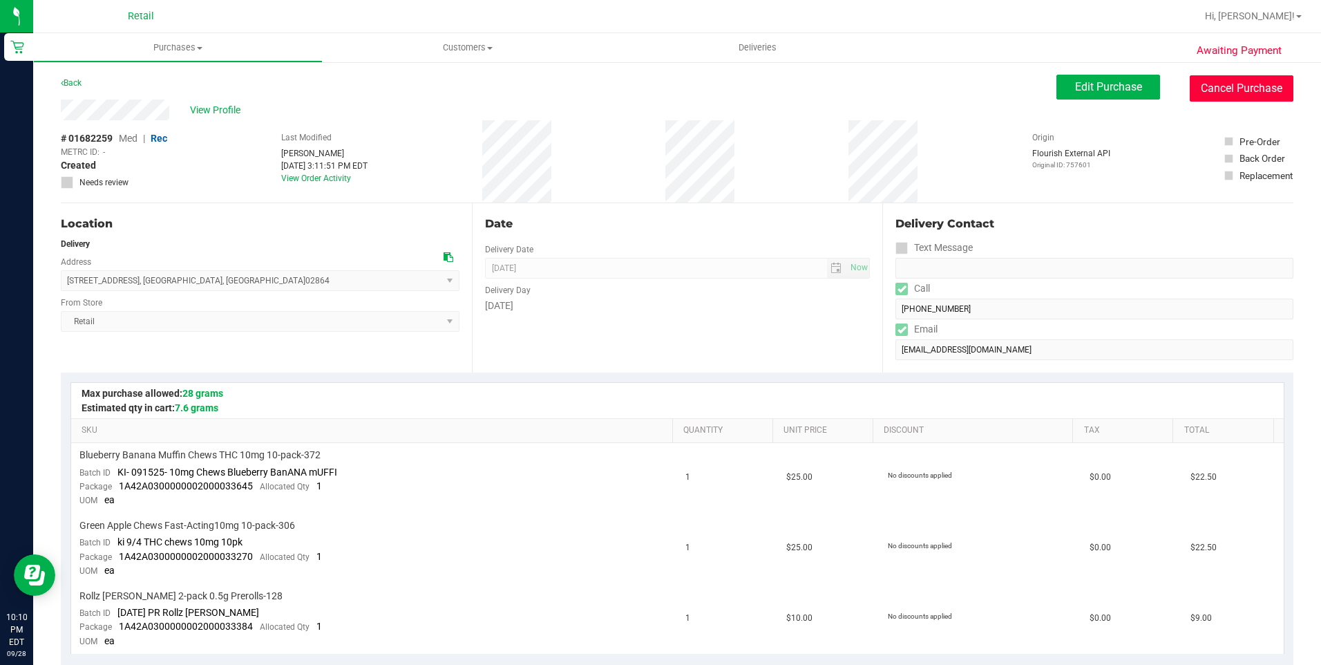
click at [1218, 86] on button "Cancel Purchase" at bounding box center [1242, 88] width 104 height 26
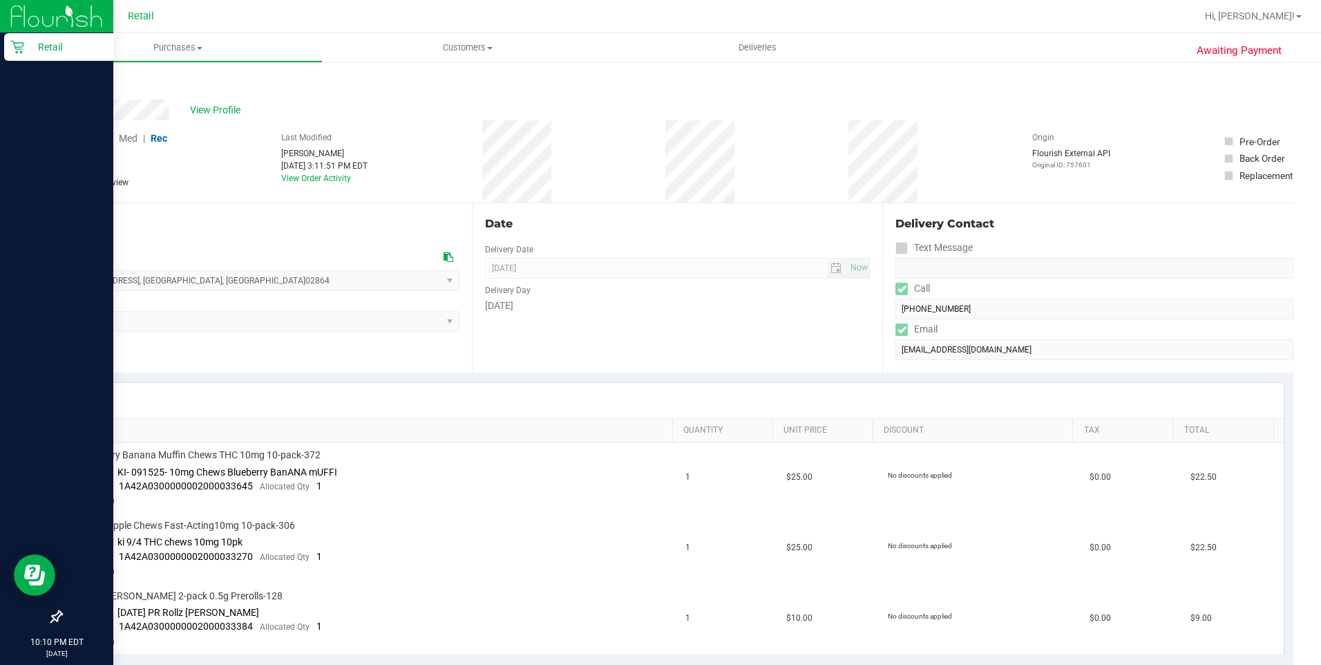
click at [18, 46] on icon at bounding box center [17, 47] width 14 height 14
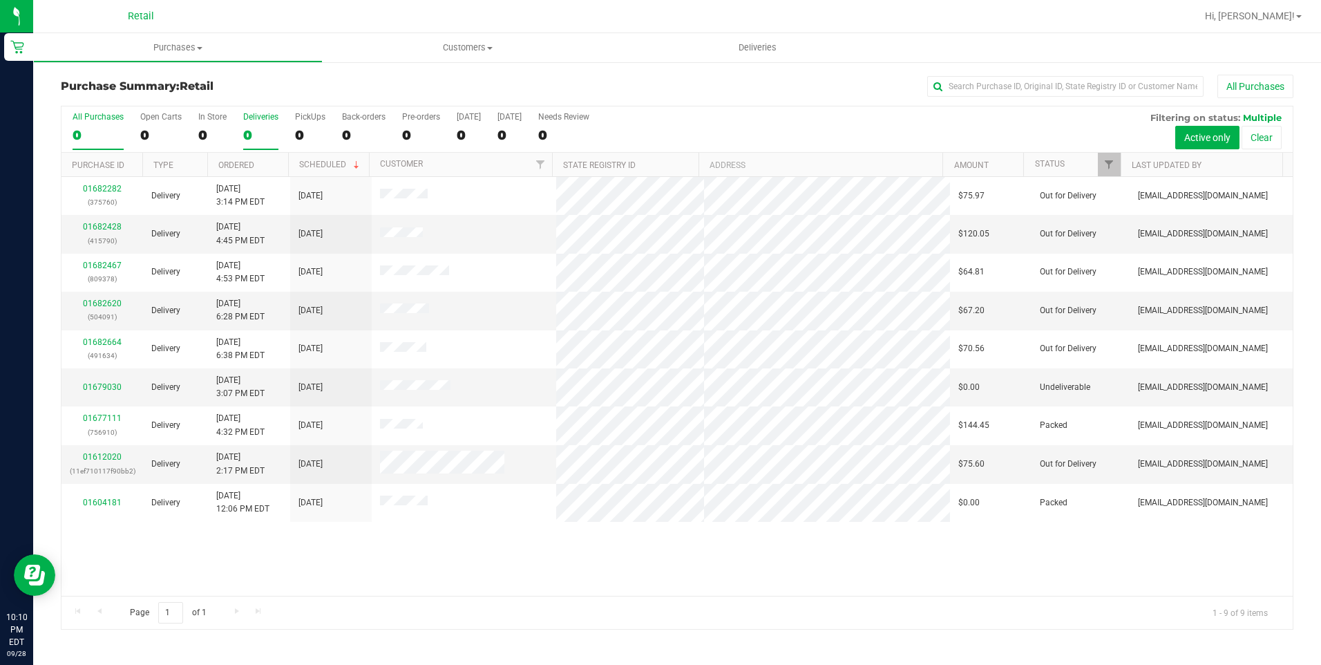
click at [254, 119] on div "Deliveries" at bounding box center [260, 117] width 35 height 10
click at [0, 0] on input "Deliveries 0" at bounding box center [0, 0] width 0 height 0
click at [254, 119] on div "Deliveries" at bounding box center [260, 117] width 35 height 10
click at [0, 0] on input "Deliveries 0" at bounding box center [0, 0] width 0 height 0
drag, startPoint x: 254, startPoint y: 119, endPoint x: 244, endPoint y: 126, distance: 11.9
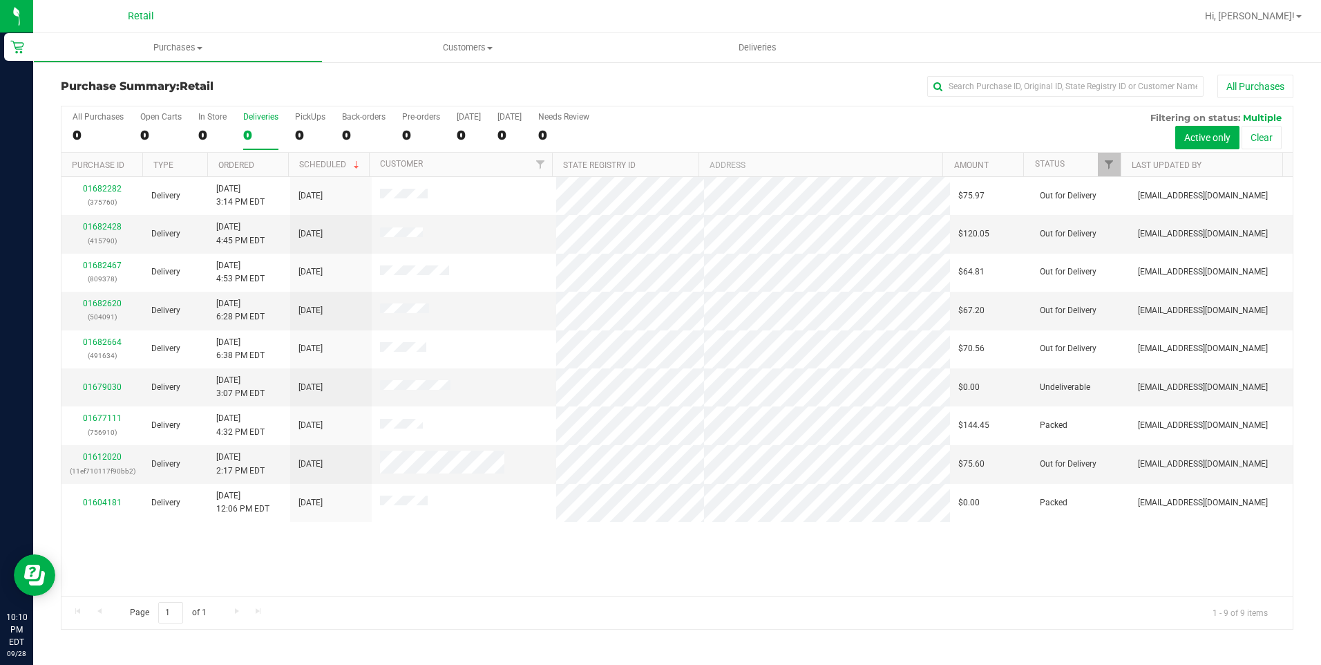
click at [244, 126] on label "Deliveries 0" at bounding box center [260, 131] width 35 height 38
click at [0, 0] on input "Deliveries 0" at bounding box center [0, 0] width 0 height 0
click at [261, 123] on label "Deliveries 0" at bounding box center [260, 131] width 35 height 38
click at [0, 0] on input "Deliveries 0" at bounding box center [0, 0] width 0 height 0
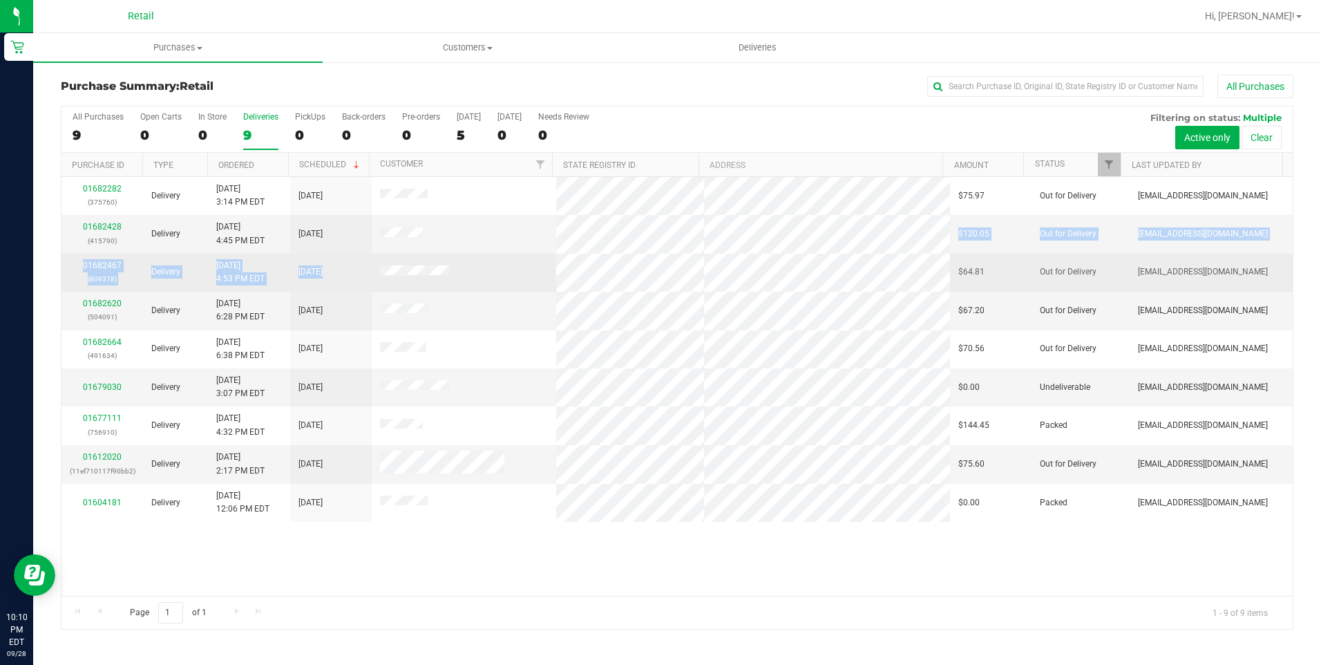
click at [431, 274] on tbody "01682282 (375760) Delivery [DATE] 3:14 PM EDT 9/28/2025 $75.97 Out for Delivery…" at bounding box center [677, 349] width 1231 height 345
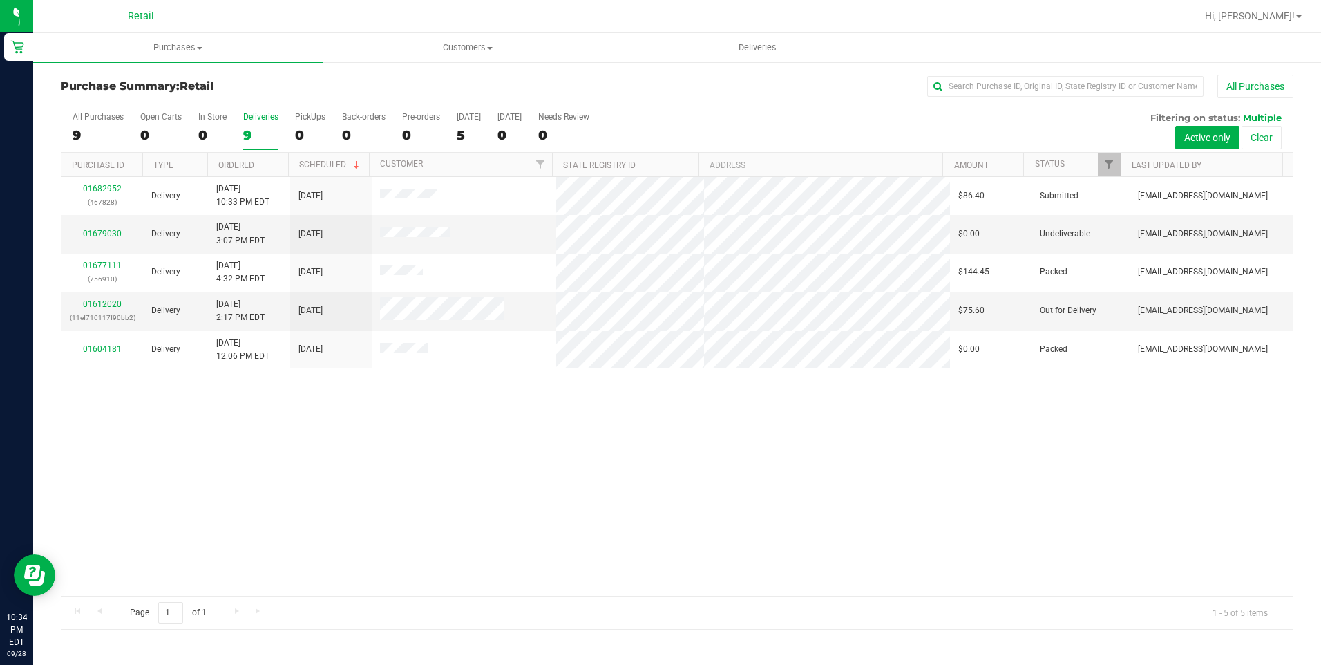
click at [263, 130] on div "9" at bounding box center [260, 135] width 35 height 16
click at [0, 0] on input "Deliveries 9" at bounding box center [0, 0] width 0 height 0
click at [86, 130] on div "5" at bounding box center [98, 135] width 51 height 16
click at [0, 0] on input "All Purchases 5" at bounding box center [0, 0] width 0 height 0
click at [221, 129] on div "0" at bounding box center [212, 135] width 28 height 16
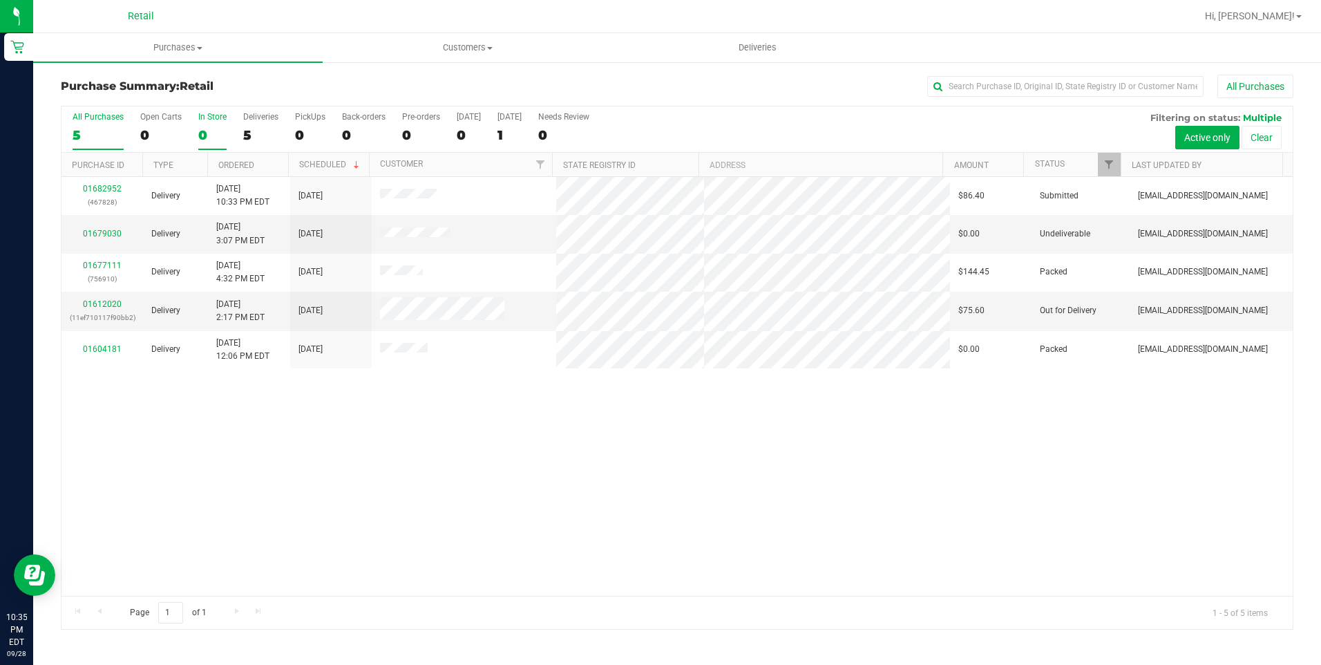
click at [0, 0] on input "In Store 0" at bounding box center [0, 0] width 0 height 0
